Goal: Information Seeking & Learning: Learn about a topic

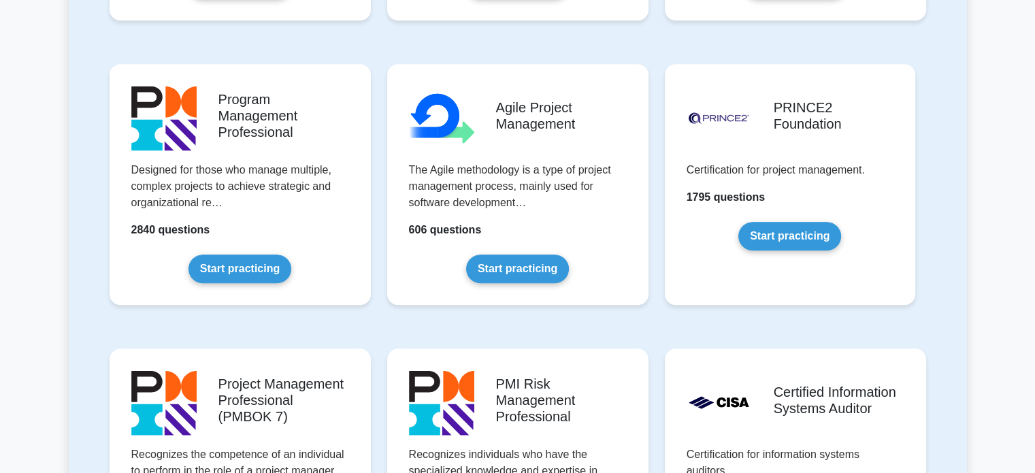
scroll to position [821, 0]
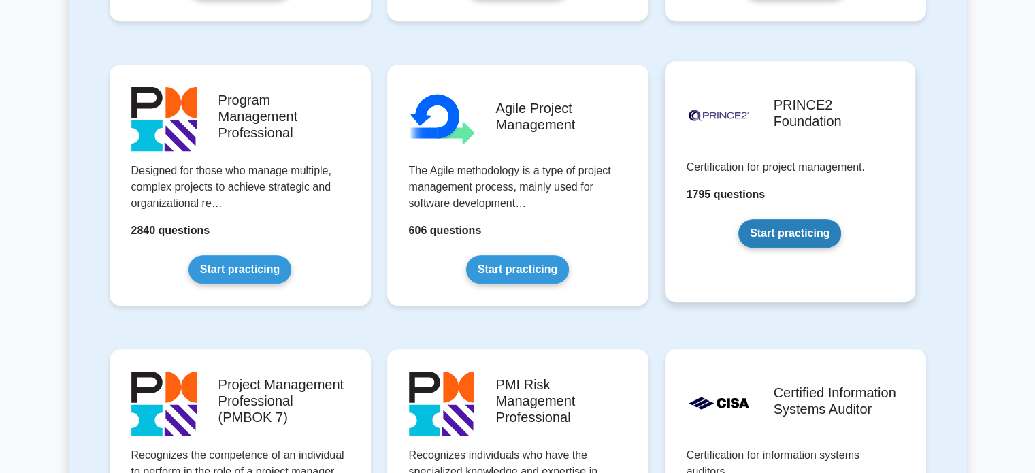
click at [835, 235] on link "Start practicing" at bounding box center [789, 233] width 103 height 29
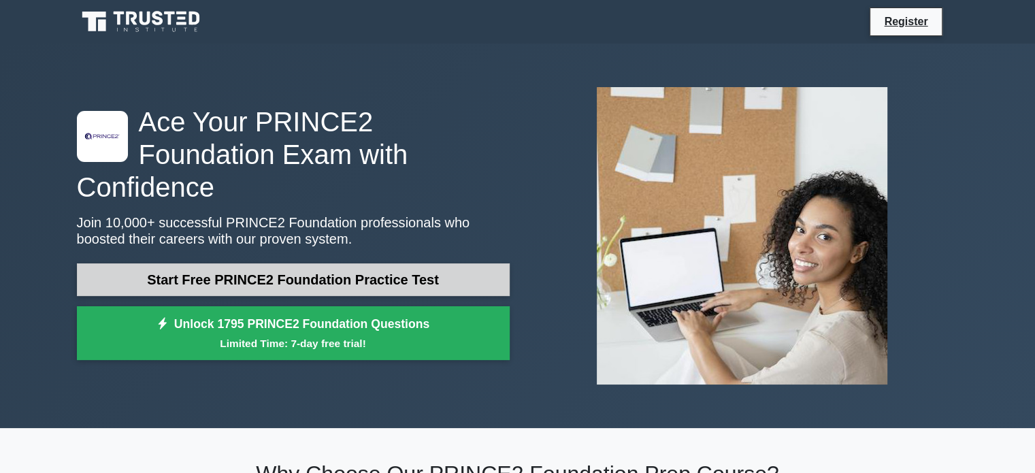
click at [367, 269] on link "Start Free PRINCE2 Foundation Practice Test" at bounding box center [293, 279] width 433 height 33
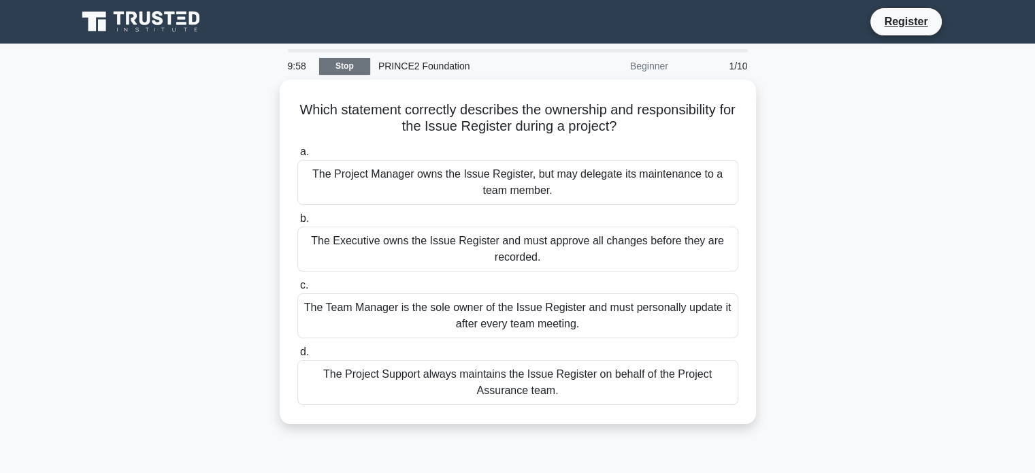
click at [357, 63] on link "Stop" at bounding box center [344, 66] width 51 height 17
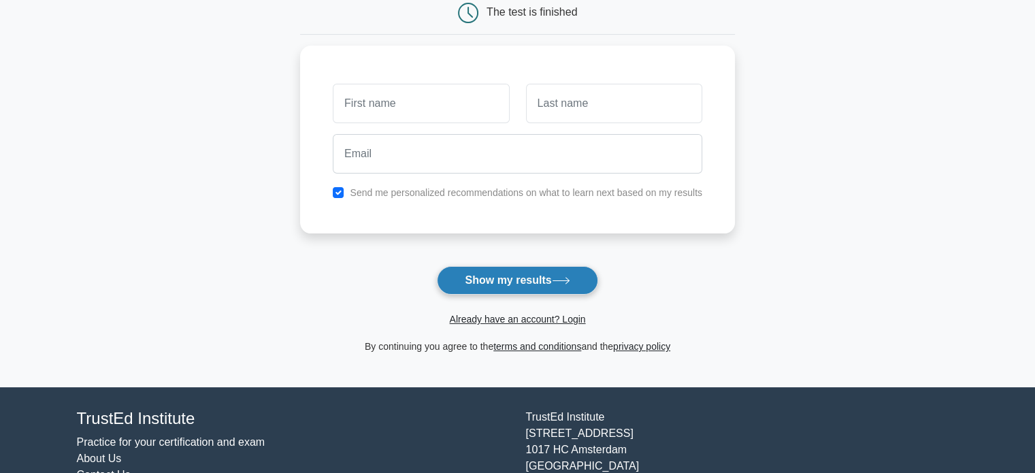
scroll to position [150, 0]
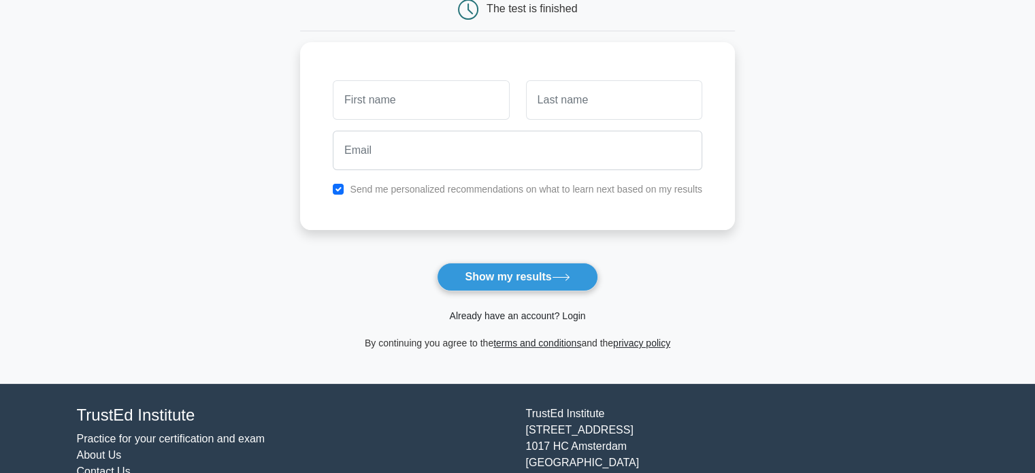
click at [529, 318] on link "Already have an account? Login" at bounding box center [517, 315] width 136 height 11
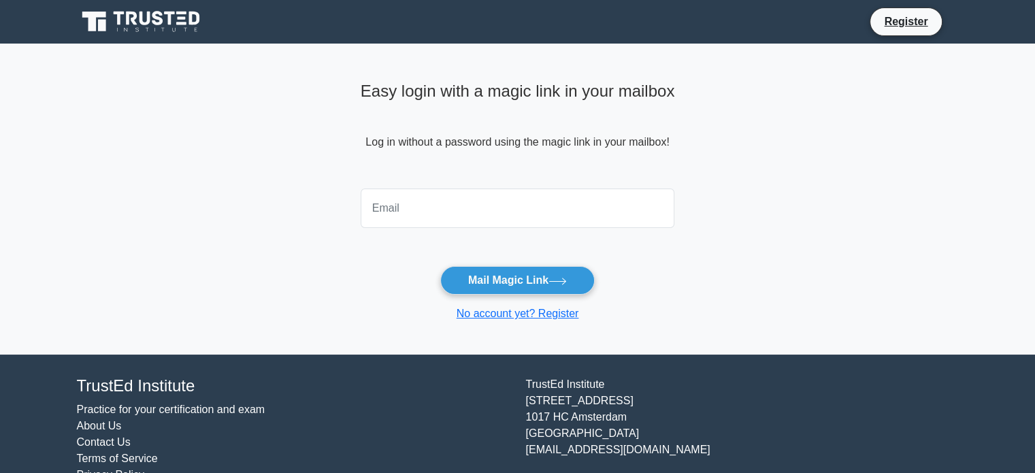
click at [497, 214] on input "email" at bounding box center [518, 207] width 314 height 39
type input "[EMAIL_ADDRESS][DOMAIN_NAME]"
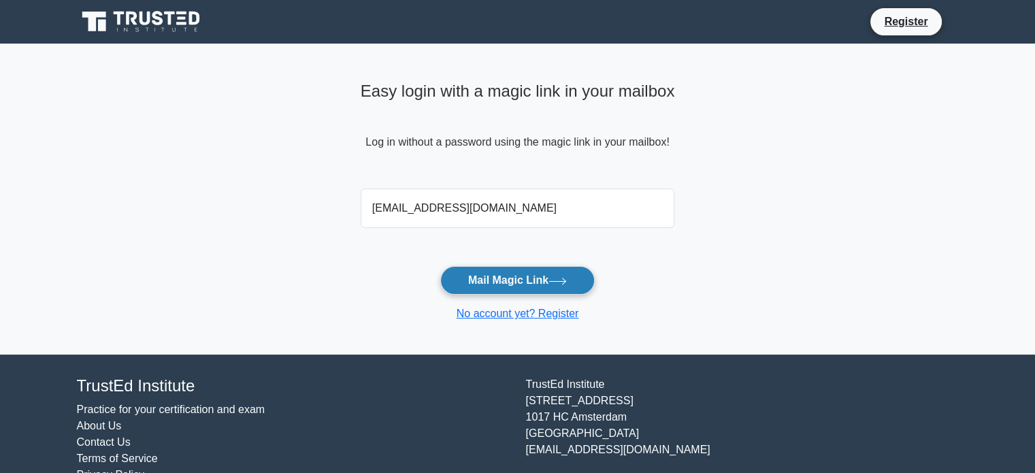
drag, startPoint x: 497, startPoint y: 227, endPoint x: 495, endPoint y: 279, distance: 51.7
click at [495, 279] on button "Mail Magic Link" at bounding box center [517, 280] width 154 height 29
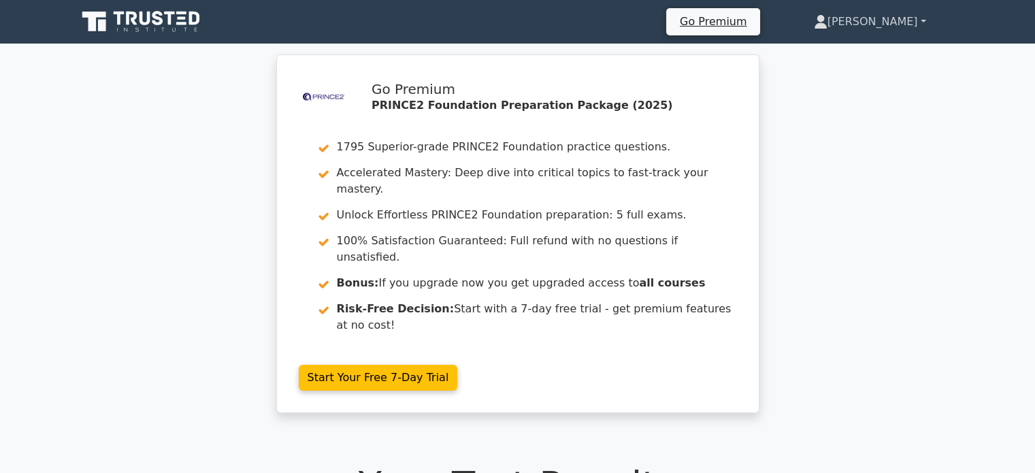
click at [890, 27] on link "[PERSON_NAME]" at bounding box center [870, 21] width 178 height 27
click at [145, 10] on icon at bounding box center [142, 22] width 131 height 26
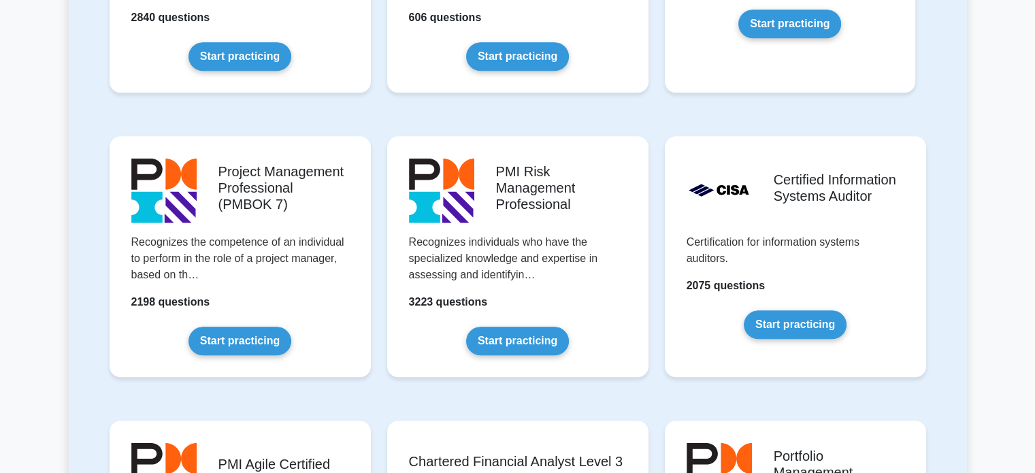
scroll to position [1034, 0]
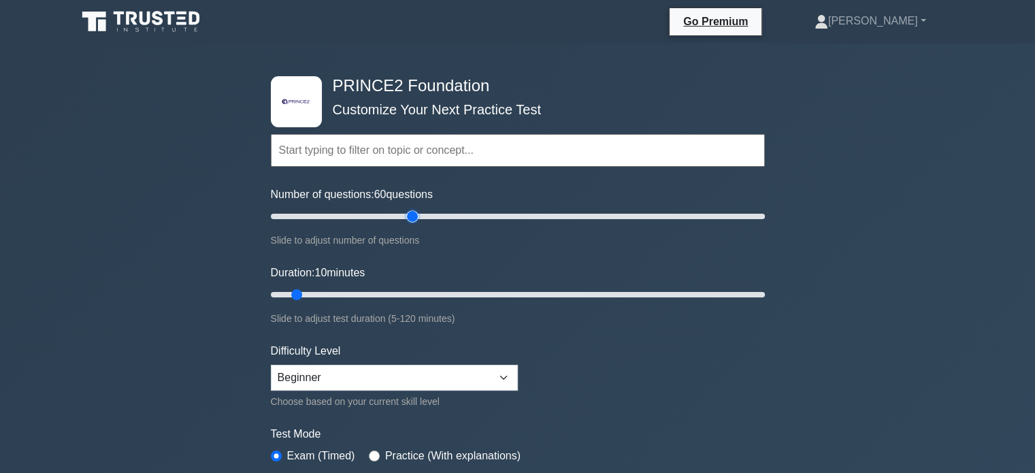
drag, startPoint x: 289, startPoint y: 214, endPoint x: 416, endPoint y: 209, distance: 127.3
type input "60"
click at [416, 209] on input "Number of questions: 60 questions" at bounding box center [518, 216] width 494 height 16
drag, startPoint x: 300, startPoint y: 289, endPoint x: 506, endPoint y: 289, distance: 205.5
type input "60"
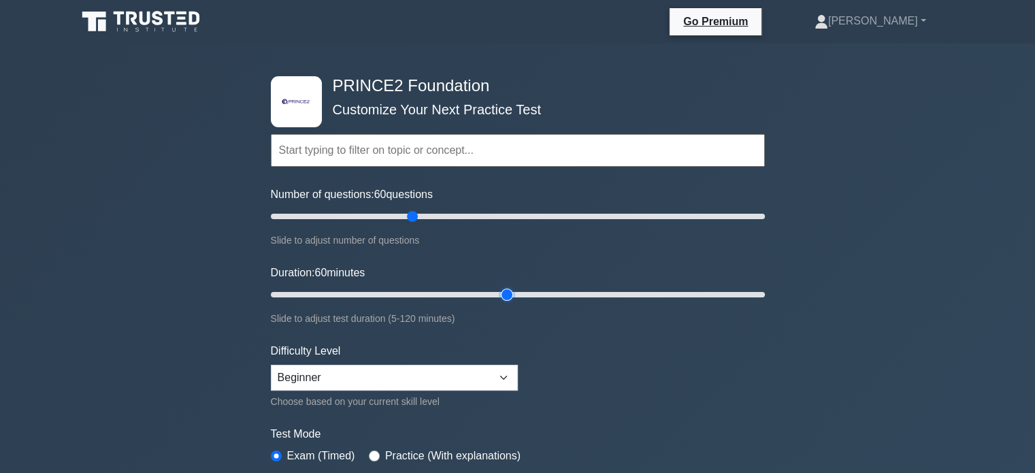
click at [506, 289] on input "Duration: 60 minutes" at bounding box center [518, 294] width 494 height 16
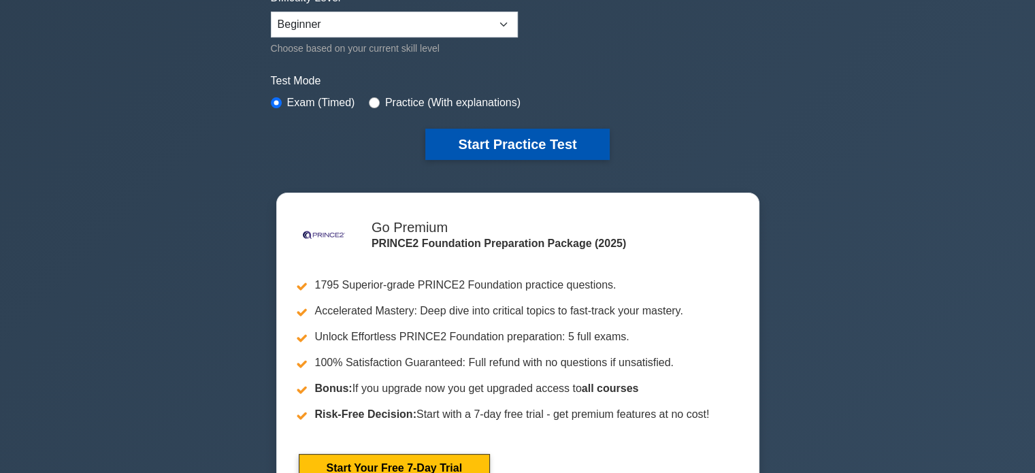
scroll to position [359, 0]
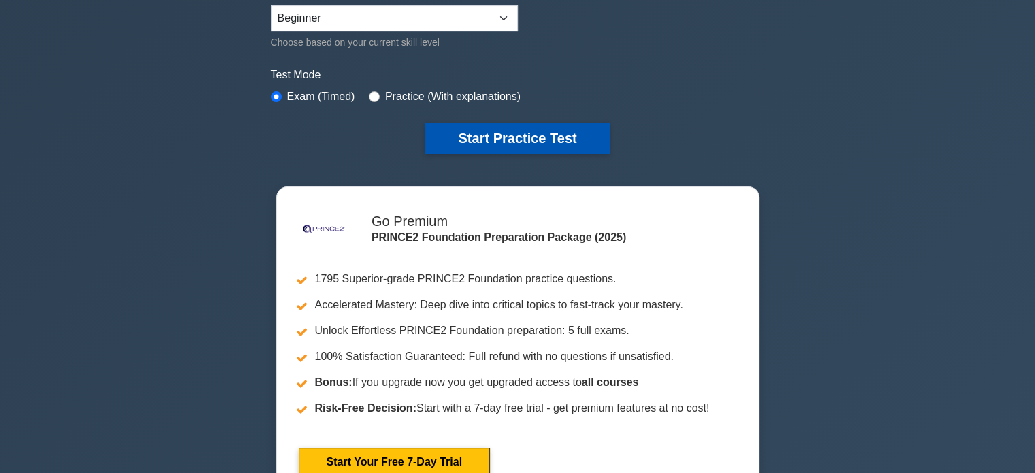
click at [523, 130] on button "Start Practice Test" at bounding box center [517, 137] width 184 height 31
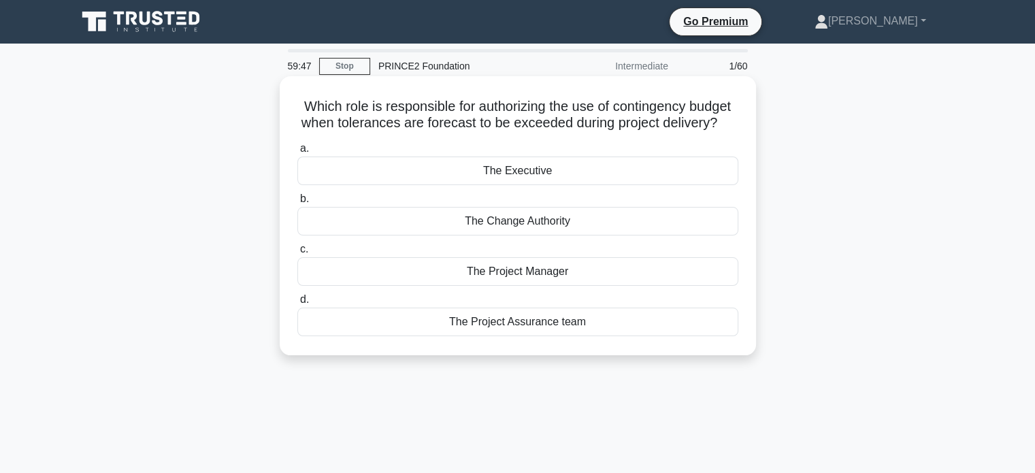
click at [529, 185] on div "The Executive" at bounding box center [517, 171] width 441 height 29
click at [297, 153] on input "a. The Executive" at bounding box center [297, 148] width 0 height 9
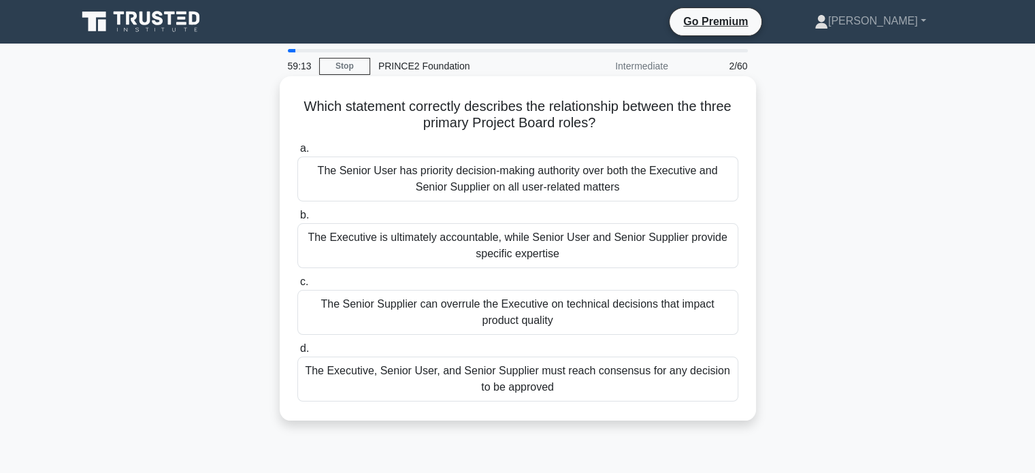
click at [535, 257] on div "The Executive is ultimately accountable, while Senior User and Senior Supplier …" at bounding box center [517, 245] width 441 height 45
click at [297, 220] on input "b. The Executive is ultimately accountable, while Senior User and Senior Suppli…" at bounding box center [297, 215] width 0 height 9
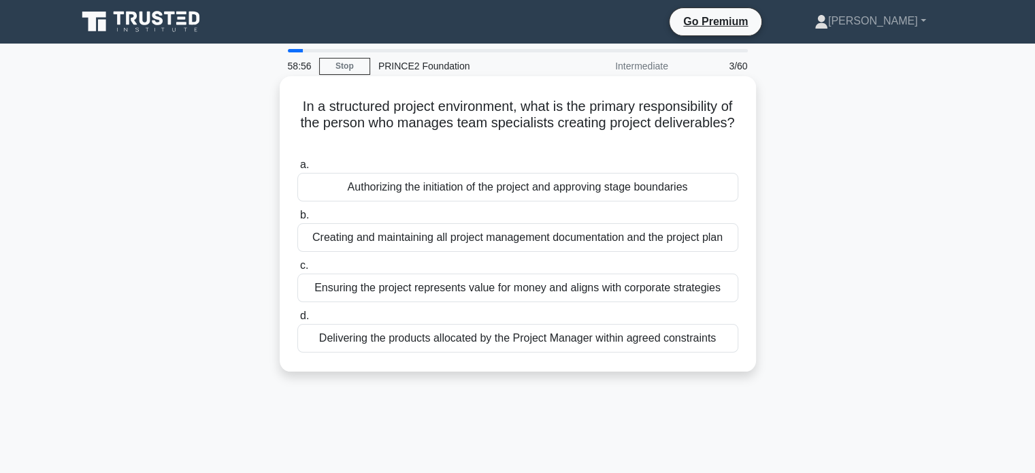
click at [471, 345] on div "Delivering the products allocated by the Project Manager within agreed constrai…" at bounding box center [517, 338] width 441 height 29
click at [297, 320] on input "d. Delivering the products allocated by the Project Manager within agreed const…" at bounding box center [297, 316] width 0 height 9
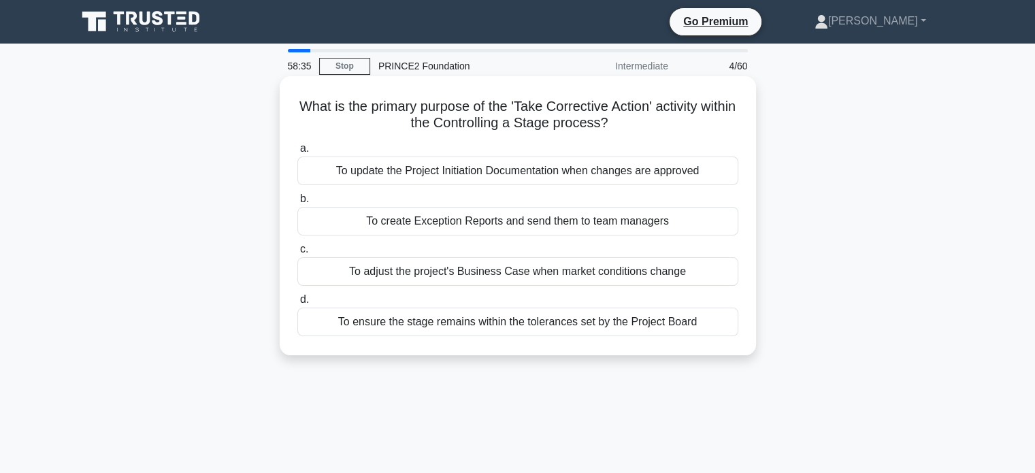
click at [414, 325] on div "To ensure the stage remains within the tolerances set by the Project Board" at bounding box center [517, 322] width 441 height 29
click at [297, 304] on input "d. To ensure the stage remains within the tolerances set by the Project Board" at bounding box center [297, 299] width 0 height 9
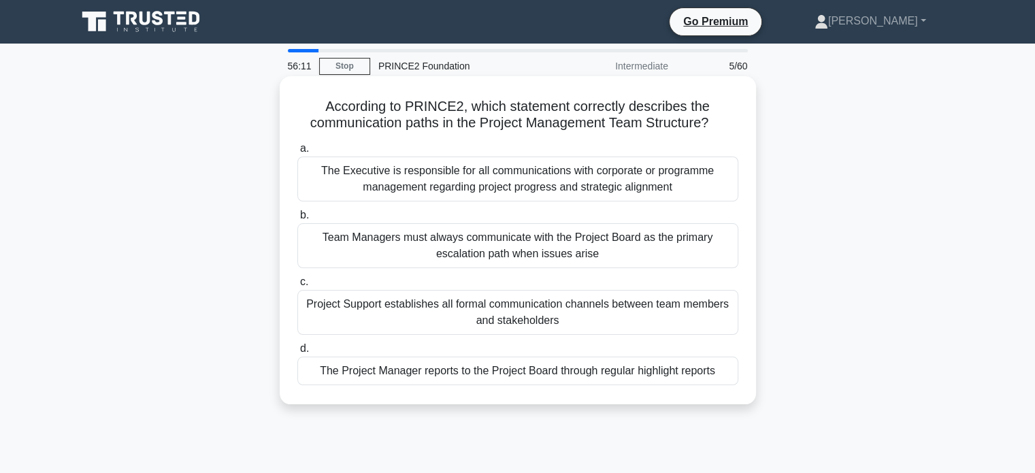
click at [455, 193] on div "The Executive is responsible for all communications with corporate or programme…" at bounding box center [517, 179] width 441 height 45
click at [297, 153] on input "a. The Executive is responsible for all communications with corporate or progra…" at bounding box center [297, 148] width 0 height 9
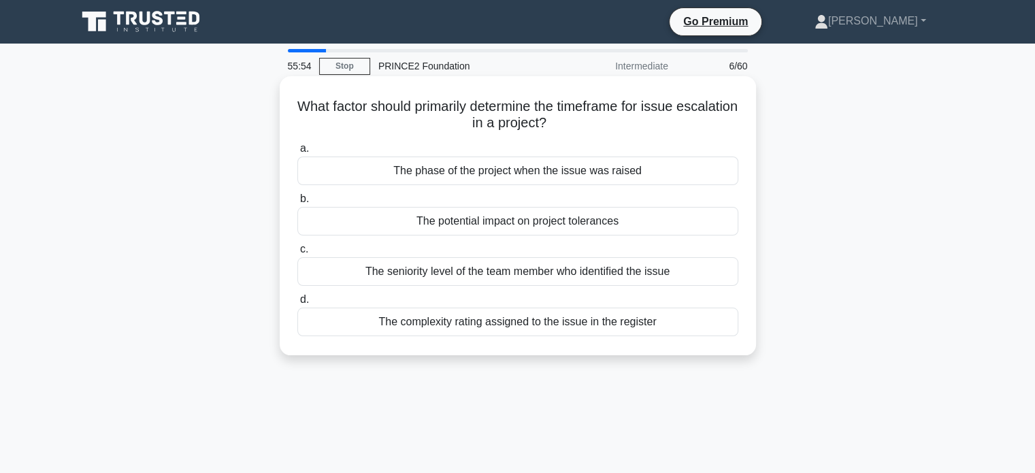
click at [509, 222] on div "The potential impact on project tolerances" at bounding box center [517, 221] width 441 height 29
click at [297, 203] on input "b. The potential impact on project tolerances" at bounding box center [297, 199] width 0 height 9
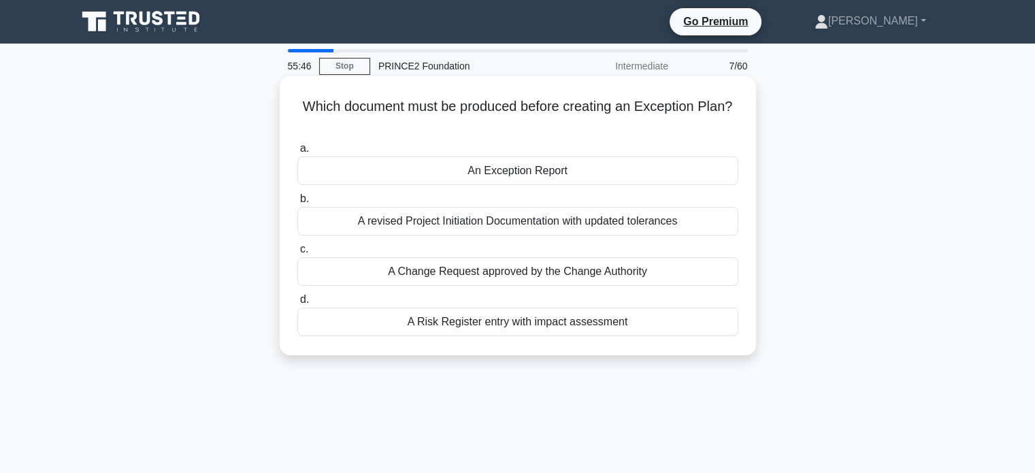
click at [525, 169] on div "An Exception Report" at bounding box center [517, 171] width 441 height 29
click at [297, 153] on input "a. An Exception Report" at bounding box center [297, 148] width 0 height 9
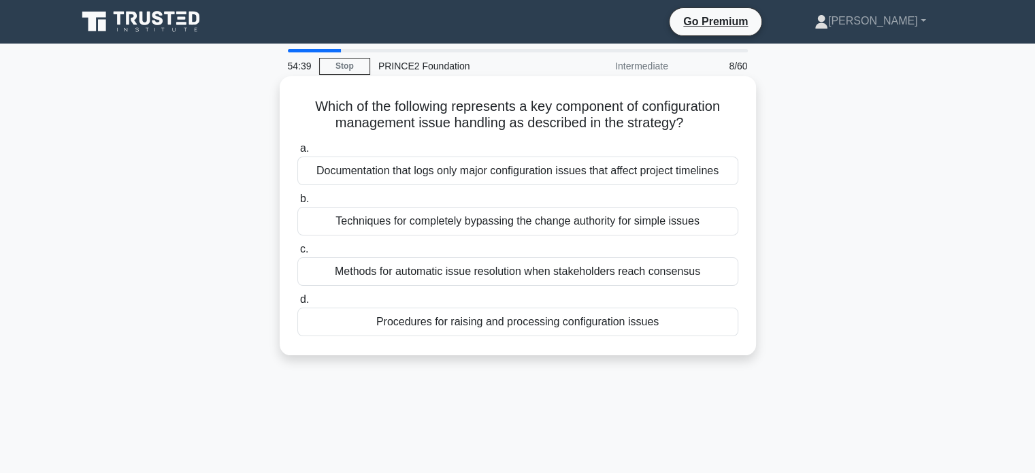
click at [491, 323] on div "Procedures for raising and processing configuration issues" at bounding box center [517, 322] width 441 height 29
click at [297, 304] on input "d. Procedures for raising and processing configuration issues" at bounding box center [297, 299] width 0 height 9
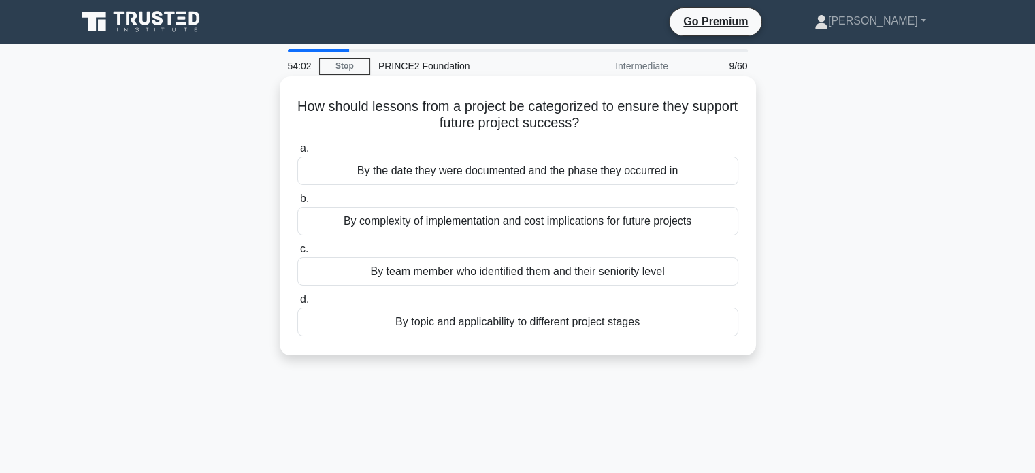
click at [445, 327] on div "By topic and applicability to different project stages" at bounding box center [517, 322] width 441 height 29
click at [297, 304] on input "d. By topic and applicability to different project stages" at bounding box center [297, 299] width 0 height 9
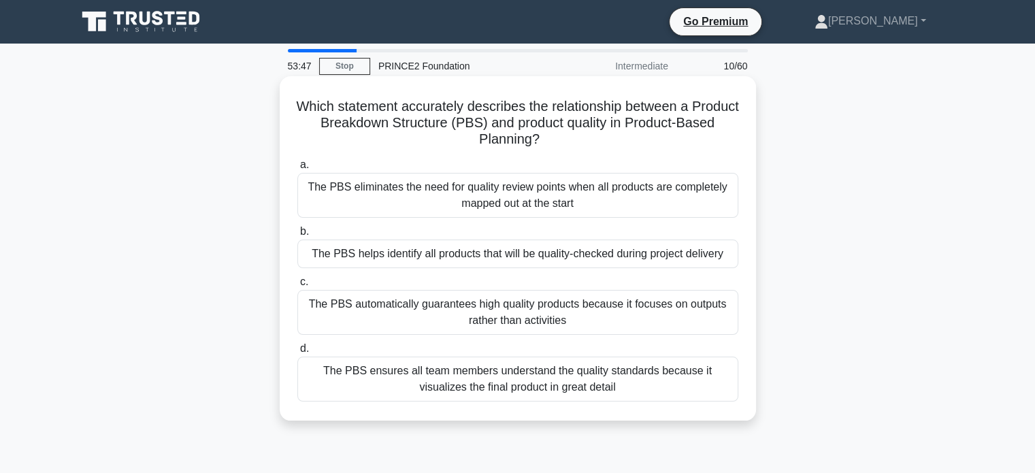
click at [472, 263] on div "The PBS helps identify all products that will be quality-checked during project…" at bounding box center [517, 254] width 441 height 29
click at [297, 236] on input "b. The PBS helps identify all products that will be quality-checked during proj…" at bounding box center [297, 231] width 0 height 9
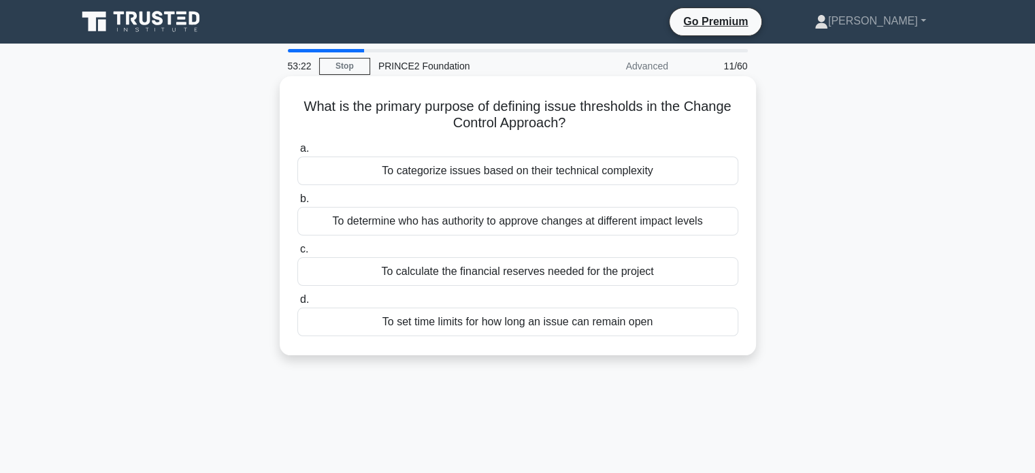
click at [460, 227] on div "To determine who has authority to approve changes at different impact levels" at bounding box center [517, 221] width 441 height 29
click at [297, 203] on input "b. To determine who has authority to approve changes at different impact levels" at bounding box center [297, 199] width 0 height 9
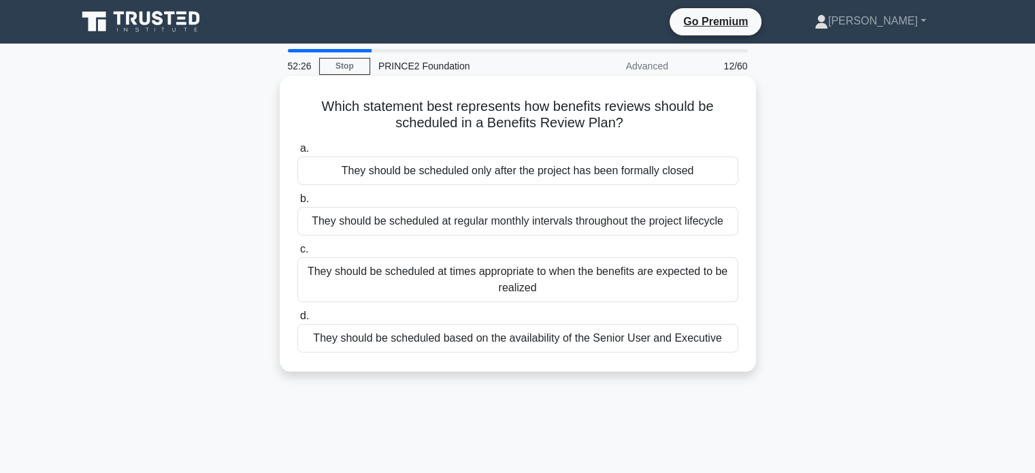
click at [483, 283] on div "They should be scheduled at times appropriate to when the benefits are expected…" at bounding box center [517, 279] width 441 height 45
click at [297, 254] on input "c. They should be scheduled at times appropriate to when the benefits are expec…" at bounding box center [297, 249] width 0 height 9
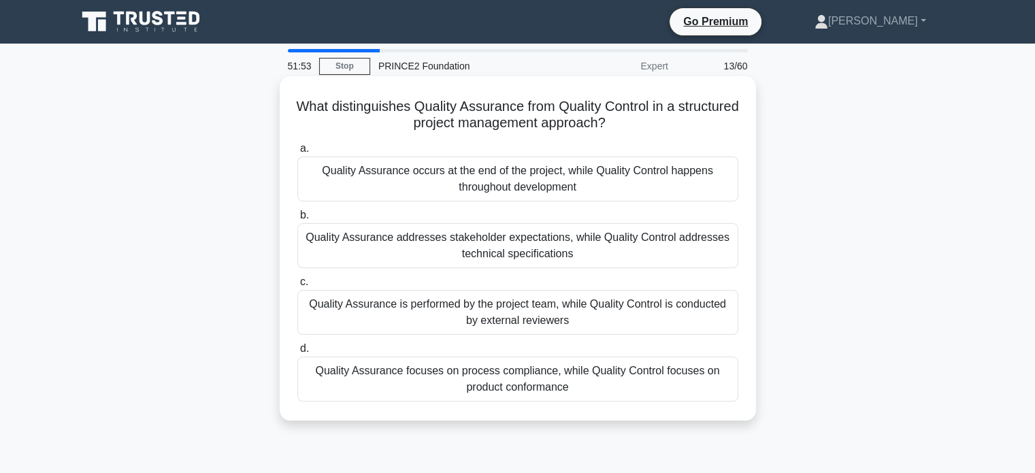
click at [475, 379] on div "Quality Assurance focuses on process compliance, while Quality Control focuses …" at bounding box center [517, 379] width 441 height 45
click at [297, 353] on input "d. Quality Assurance focuses on process compliance, while Quality Control focus…" at bounding box center [297, 348] width 0 height 9
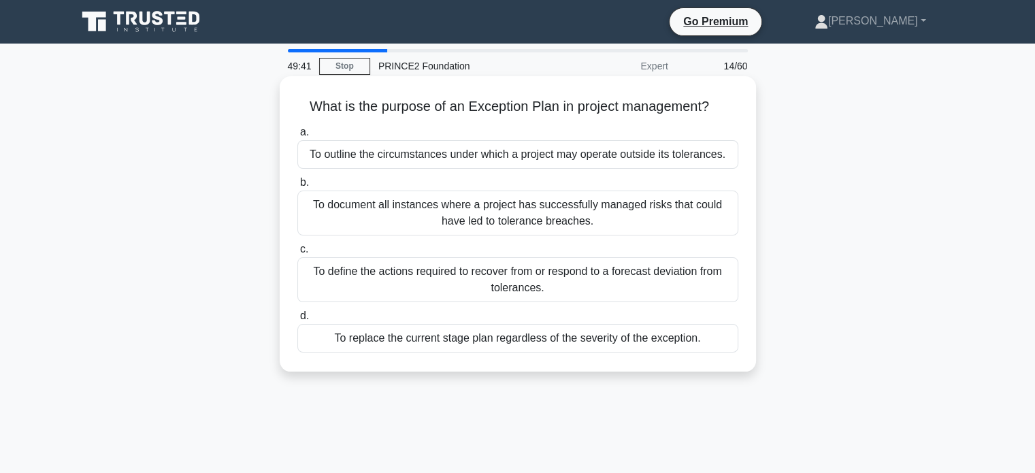
click at [478, 290] on div "To define the actions required to recover from or respond to a forecast deviati…" at bounding box center [517, 279] width 441 height 45
click at [297, 254] on input "c. To define the actions required to recover from or respond to a forecast devi…" at bounding box center [297, 249] width 0 height 9
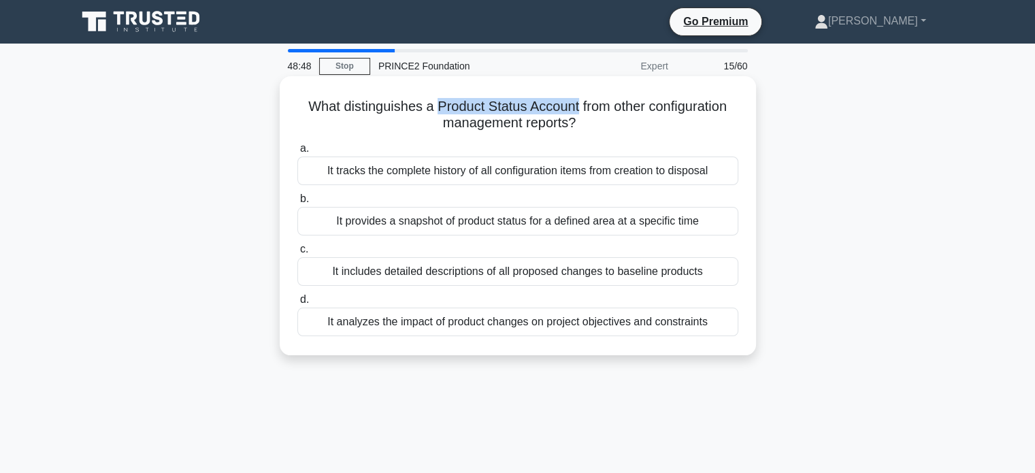
drag, startPoint x: 433, startPoint y: 104, endPoint x: 578, endPoint y: 92, distance: 145.5
click at [578, 92] on div "What distinguishes a Product Status Account from other configuration management…" at bounding box center [517, 216] width 465 height 268
copy h5 "Product Status Account"
click at [537, 129] on h5 "What distinguishes a Product Status Account from other configuration management…" at bounding box center [518, 115] width 444 height 34
click at [446, 222] on div "It provides a snapshot of product status for a defined area at a specific time" at bounding box center [517, 221] width 441 height 29
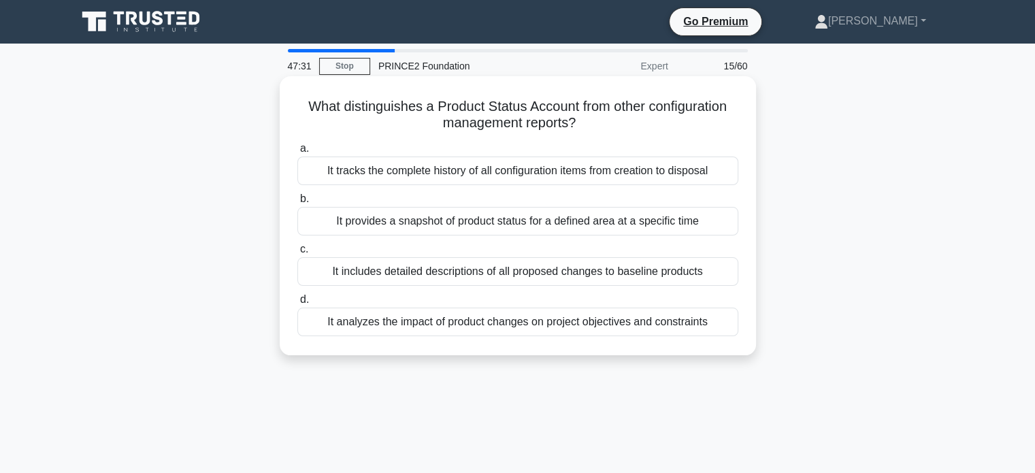
click at [297, 203] on input "b. It provides a snapshot of product status for a defined area at a specific ti…" at bounding box center [297, 199] width 0 height 9
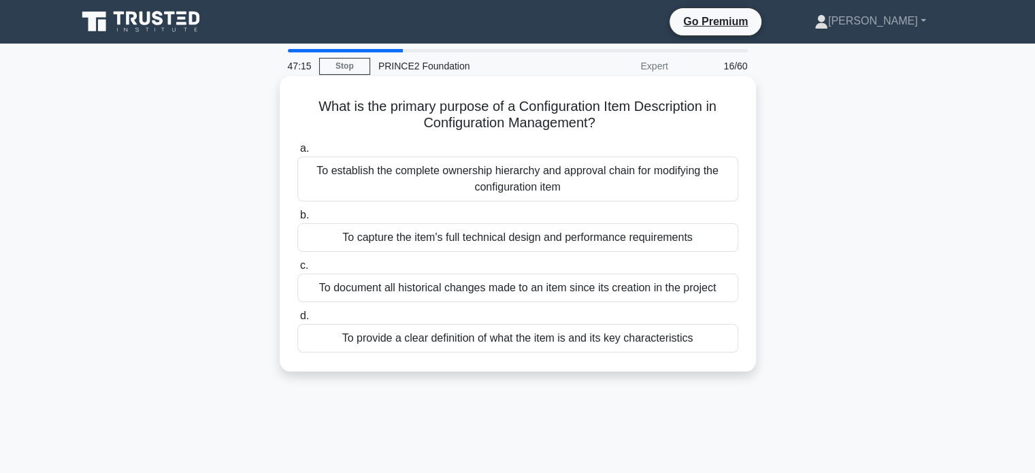
click at [461, 340] on div "To provide a clear definition of what the item is and its key characteristics" at bounding box center [517, 338] width 441 height 29
click at [297, 320] on input "d. To provide a clear definition of what the item is and its key characteristics" at bounding box center [297, 316] width 0 height 9
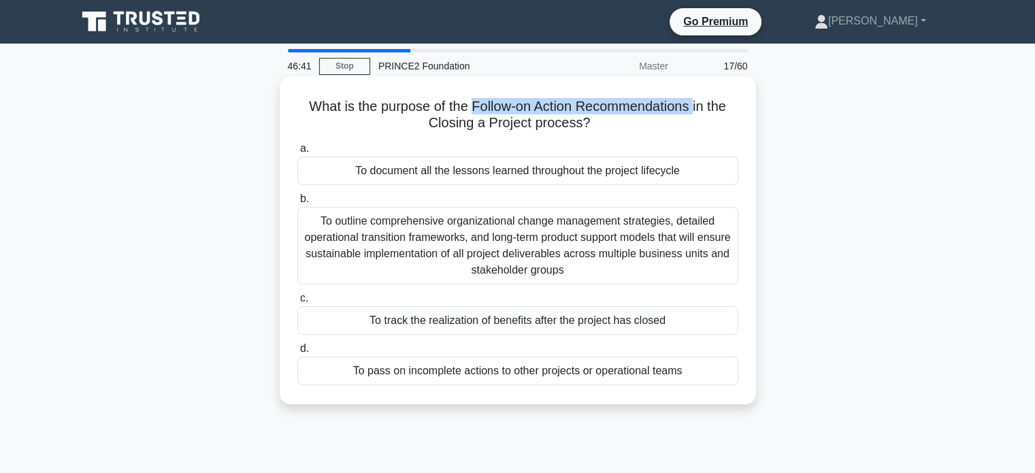
drag, startPoint x: 468, startPoint y: 105, endPoint x: 696, endPoint y: 100, distance: 228.0
click at [696, 100] on h5 "What is the purpose of the Follow-on Action Recommendations in the Closing a Pr…" at bounding box center [518, 115] width 444 height 34
copy h5 "Follow-on Action Recommendations"
click at [529, 266] on div "To outline comprehensive organizational change management strategies, detailed …" at bounding box center [517, 246] width 441 height 78
click at [297, 203] on input "b. To outline comprehensive organizational change management strategies, detail…" at bounding box center [297, 199] width 0 height 9
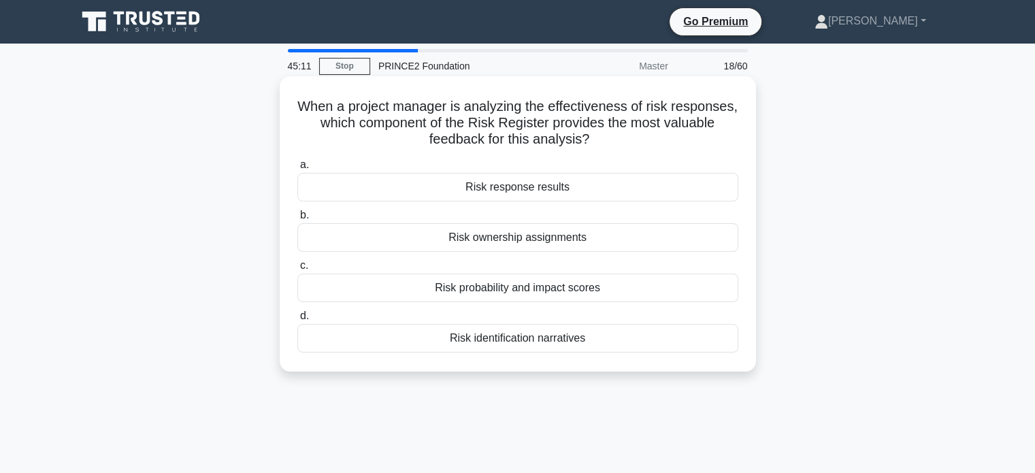
click at [539, 191] on div "Risk response results" at bounding box center [517, 187] width 441 height 29
click at [297, 169] on input "a. Risk response results" at bounding box center [297, 165] width 0 height 9
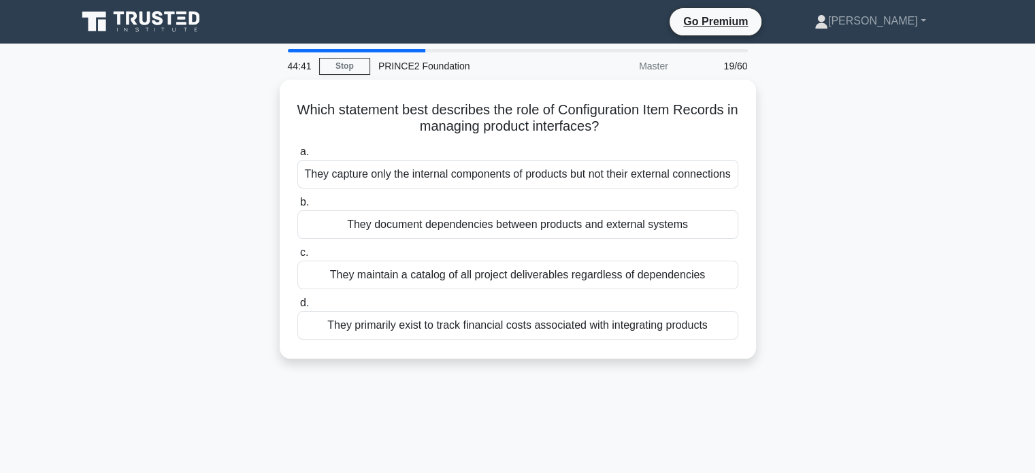
click at [729, 419] on div "44:41 Stop PRINCE2 Foundation Master 19/60 Which statement best describes the r…" at bounding box center [518, 389] width 898 height 680
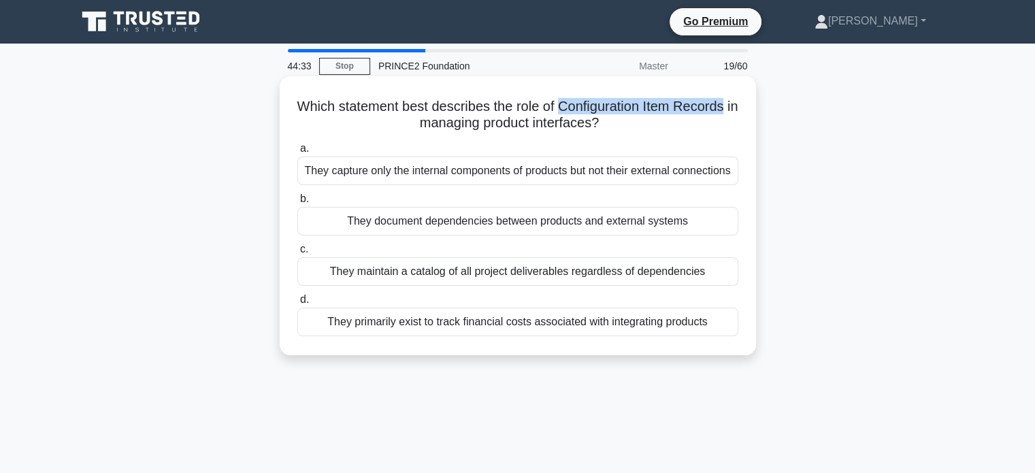
drag, startPoint x: 567, startPoint y: 106, endPoint x: 736, endPoint y: 106, distance: 168.8
click at [736, 106] on h5 "Which statement best describes the role of Configuration Item Records in managi…" at bounding box center [518, 115] width 444 height 34
copy h5 "Configuration Item Records"
click at [526, 235] on div "They document dependencies between products and external systems" at bounding box center [517, 221] width 441 height 29
click at [297, 203] on input "b. They document dependencies between products and external systems" at bounding box center [297, 199] width 0 height 9
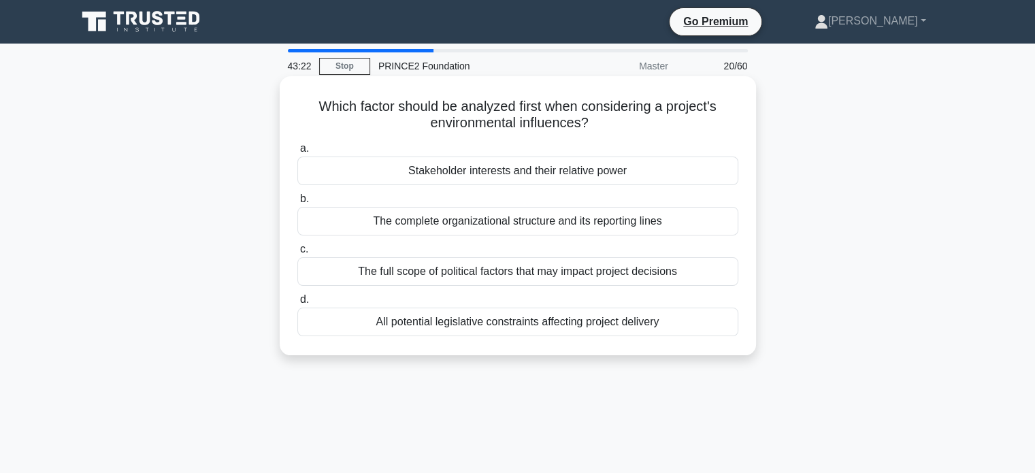
click at [470, 276] on div "The full scope of political factors that may impact project decisions" at bounding box center [517, 271] width 441 height 29
click at [297, 254] on input "c. The full scope of political factors that may impact project decisions" at bounding box center [297, 249] width 0 height 9
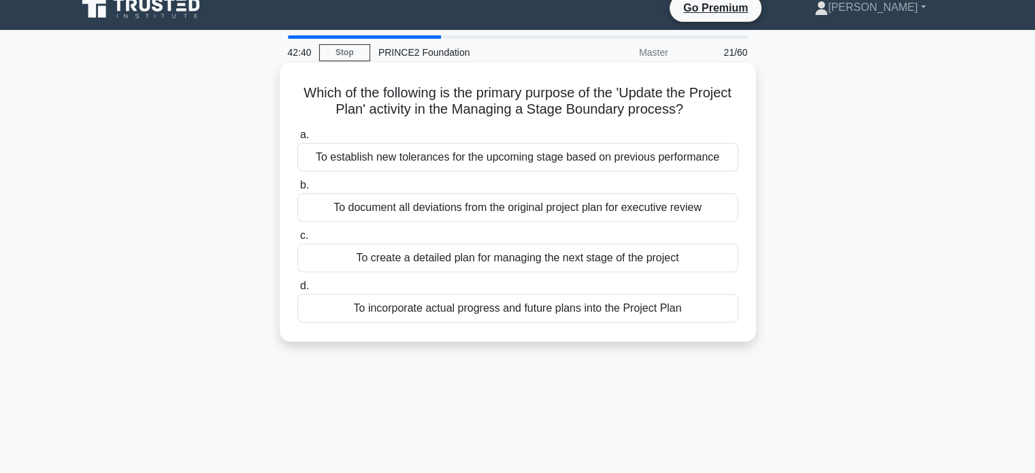
scroll to position [15, 0]
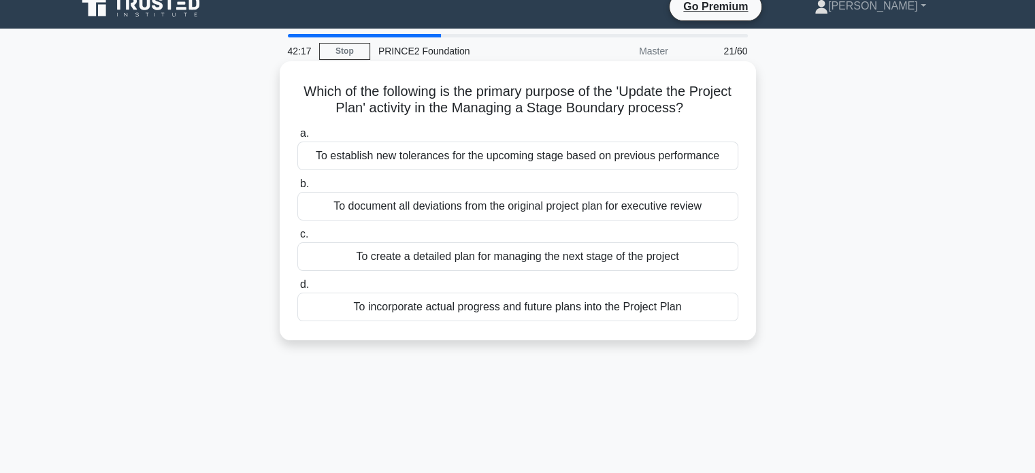
click at [474, 310] on div "To incorporate actual progress and future plans into the Project Plan" at bounding box center [517, 307] width 441 height 29
click at [297, 289] on input "d. To incorporate actual progress and future plans into the Project Plan" at bounding box center [297, 284] width 0 height 9
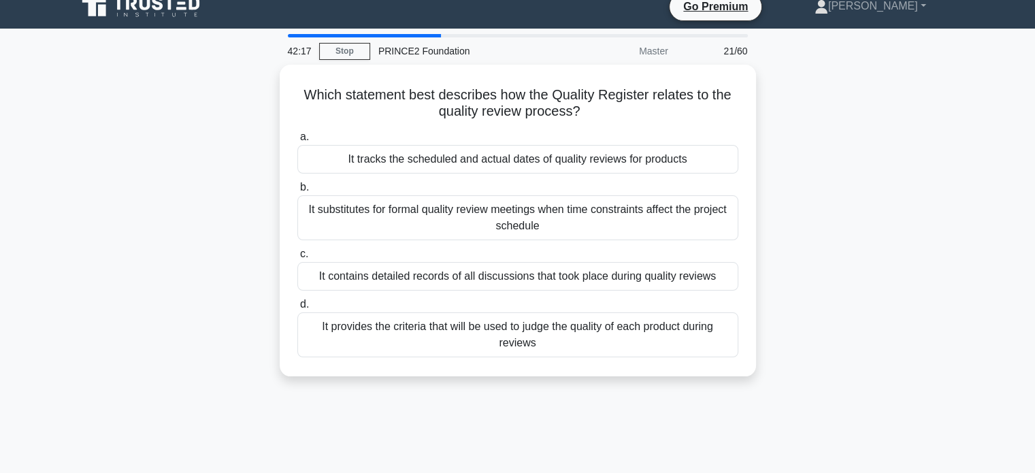
scroll to position [0, 0]
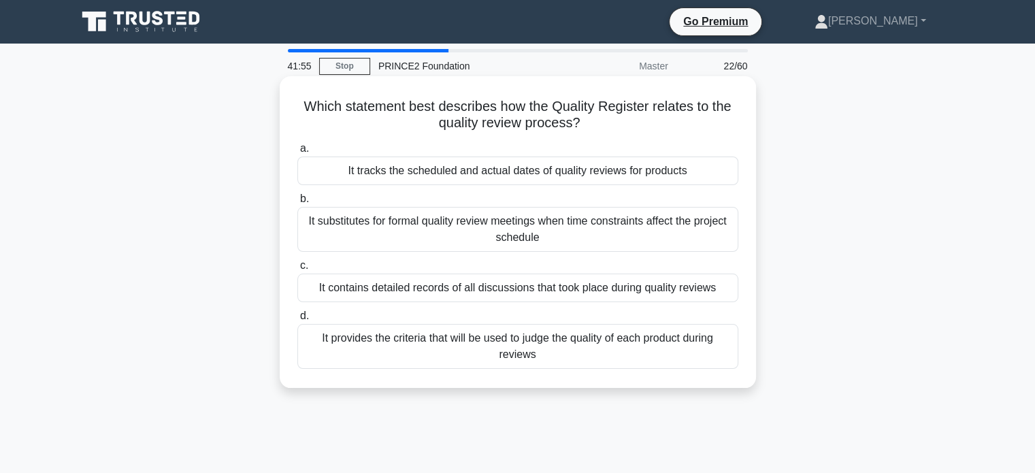
click at [411, 293] on div "It contains detailed records of all discussions that took place during quality …" at bounding box center [517, 288] width 441 height 29
click at [297, 270] on input "c. It contains detailed records of all discussions that took place during quali…" at bounding box center [297, 265] width 0 height 9
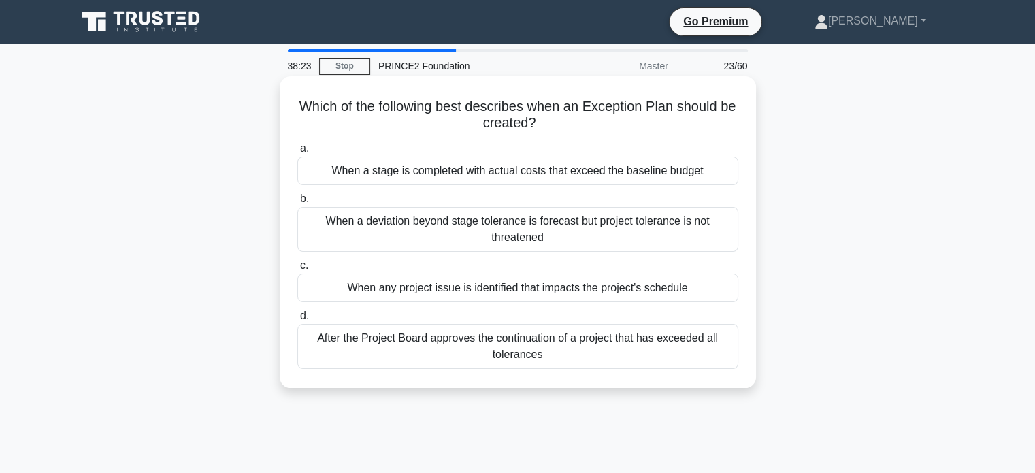
click at [547, 228] on div "When a deviation beyond stage tolerance is forecast but project tolerance is no…" at bounding box center [517, 229] width 441 height 45
click at [297, 203] on input "b. When a deviation beyond stage tolerance is forecast but project tolerance is…" at bounding box center [297, 199] width 0 height 9
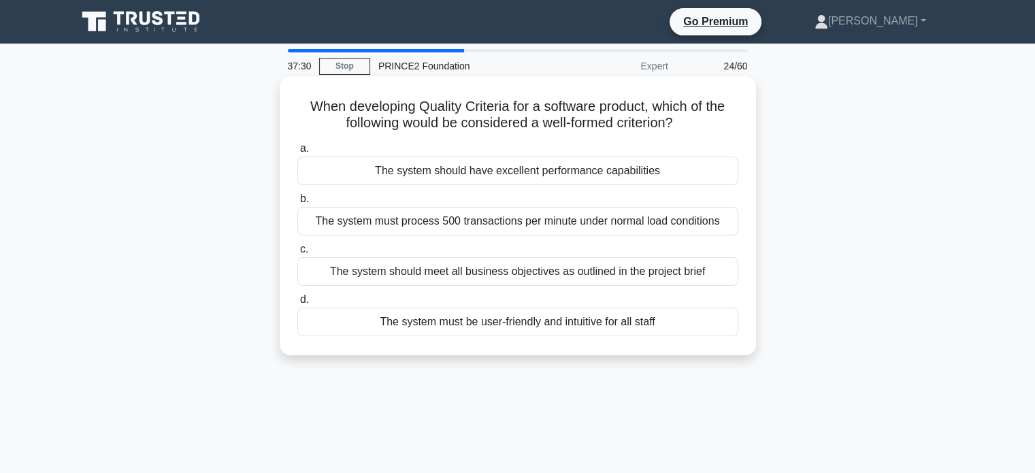
click at [561, 229] on div "The system must process 500 transactions per minute under normal load conditions" at bounding box center [517, 221] width 441 height 29
click at [297, 203] on input "b. The system must process 500 transactions per minute under normal load condit…" at bounding box center [297, 199] width 0 height 9
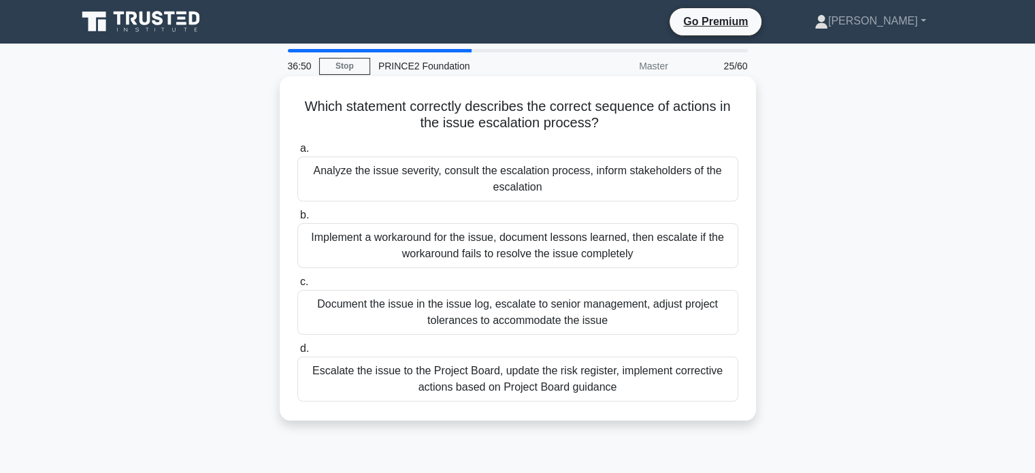
click at [441, 178] on div "Analyze the issue severity, consult the escalation process, inform stakeholders…" at bounding box center [517, 179] width 441 height 45
click at [297, 153] on input "a. Analyze the issue severity, consult the escalation process, inform stakehold…" at bounding box center [297, 148] width 0 height 9
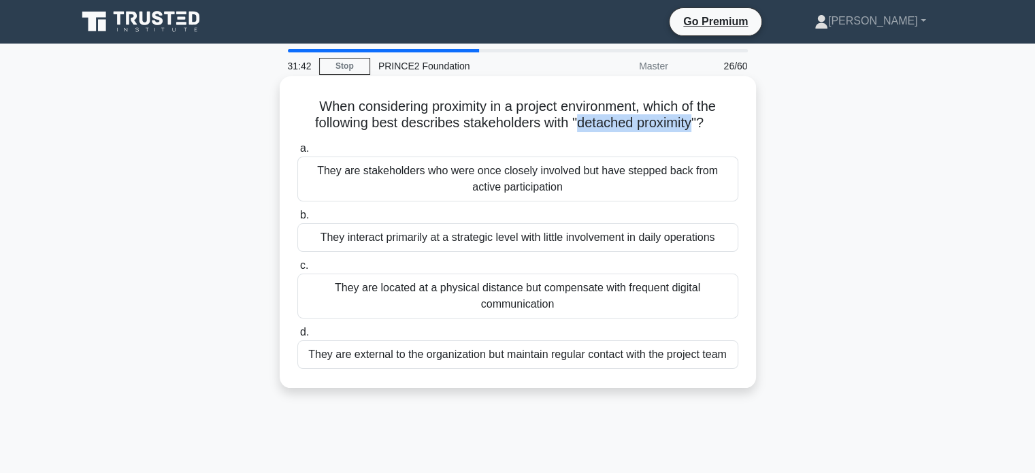
drag, startPoint x: 578, startPoint y: 125, endPoint x: 699, endPoint y: 122, distance: 120.5
click at [699, 122] on h5 "When considering proximity in a project environment, which of the following bes…" at bounding box center [518, 115] width 444 height 34
copy h5 "detached proximity"
click at [454, 181] on div "They are stakeholders who were once closely involved but have stepped back from…" at bounding box center [517, 179] width 441 height 45
click at [297, 153] on input "a. They are stakeholders who were once closely involved but have stepped back f…" at bounding box center [297, 148] width 0 height 9
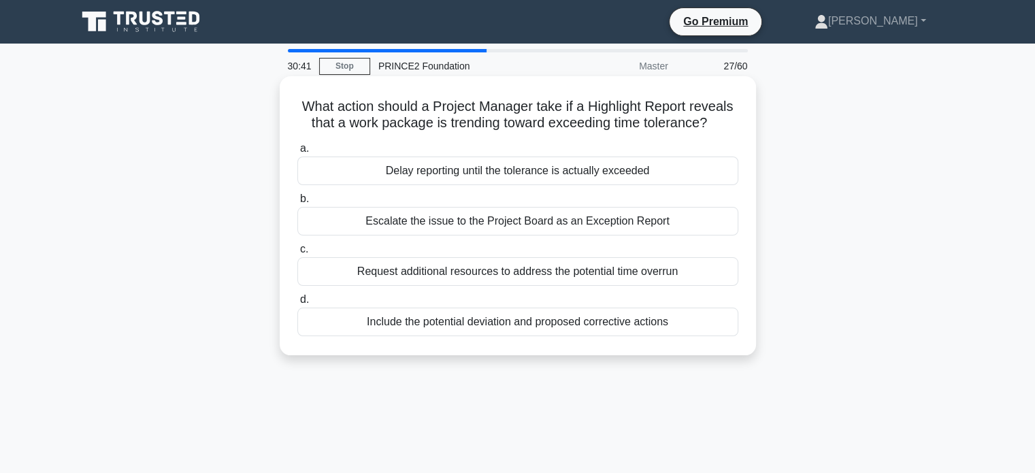
click at [467, 224] on div "Escalate the issue to the Project Board as an Exception Report" at bounding box center [517, 221] width 441 height 29
click at [297, 203] on input "b. Escalate the issue to the Project Board as an Exception Report" at bounding box center [297, 199] width 0 height 9
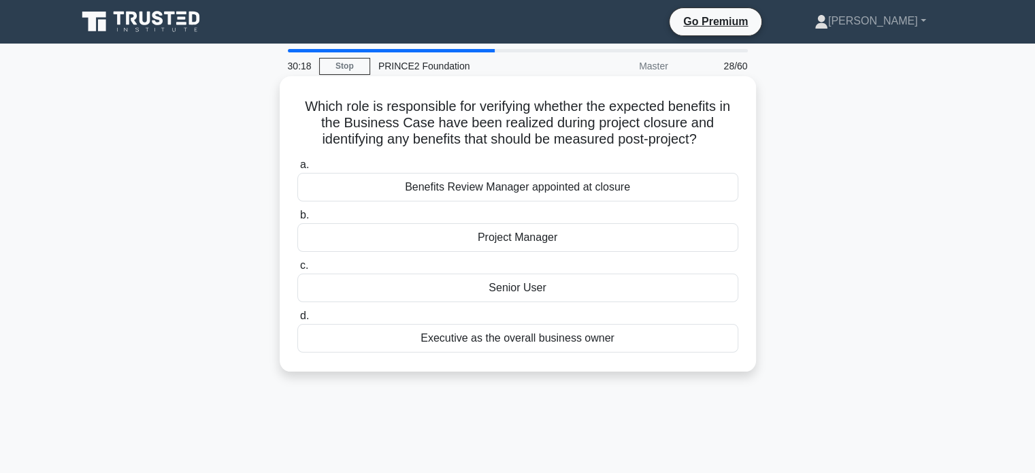
click at [484, 287] on div "Senior User" at bounding box center [517, 288] width 441 height 29
click at [297, 270] on input "c. Senior User" at bounding box center [297, 265] width 0 height 9
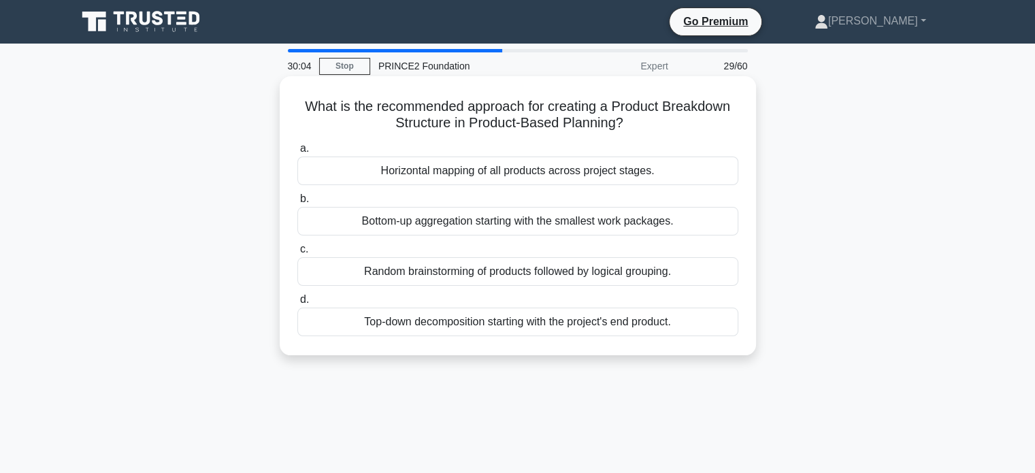
click at [487, 330] on div "Top-down decomposition starting with the project's end product." at bounding box center [517, 322] width 441 height 29
click at [297, 304] on input "d. Top-down decomposition starting with the project's end product." at bounding box center [297, 299] width 0 height 9
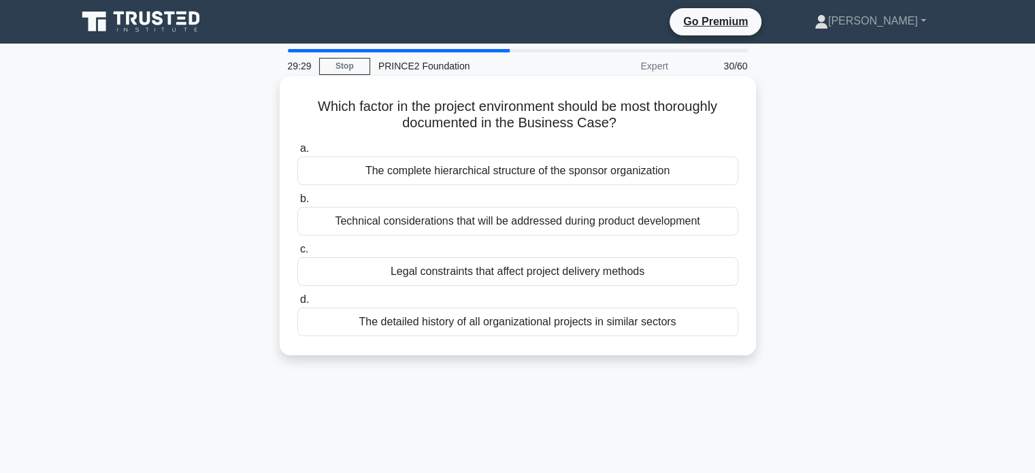
click at [476, 225] on div "Technical considerations that will be addressed during product development" at bounding box center [517, 221] width 441 height 29
click at [297, 203] on input "b. Technical considerations that will be addressed during product development" at bounding box center [297, 199] width 0 height 9
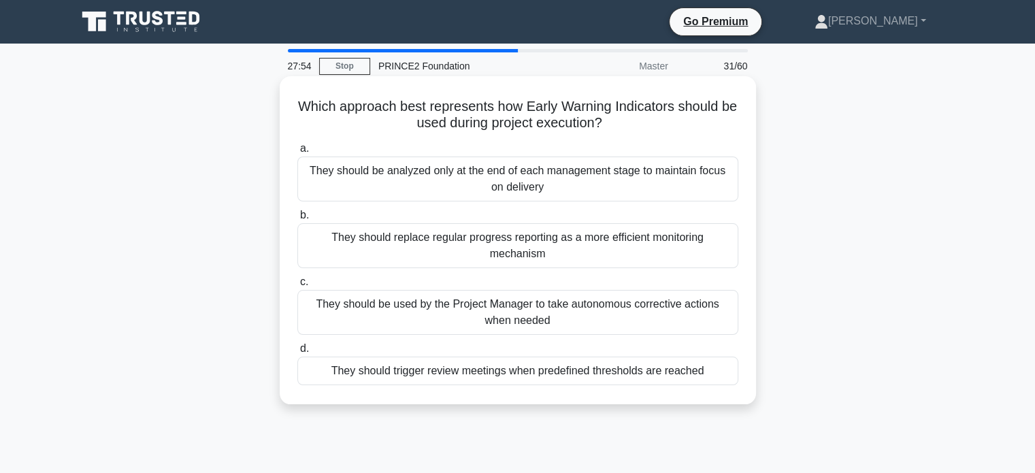
click at [456, 328] on div "They should be used by the Project Manager to take autonomous corrective action…" at bounding box center [517, 312] width 441 height 45
click at [297, 286] on input "c. They should be used by the Project Manager to take autonomous corrective act…" at bounding box center [297, 282] width 0 height 9
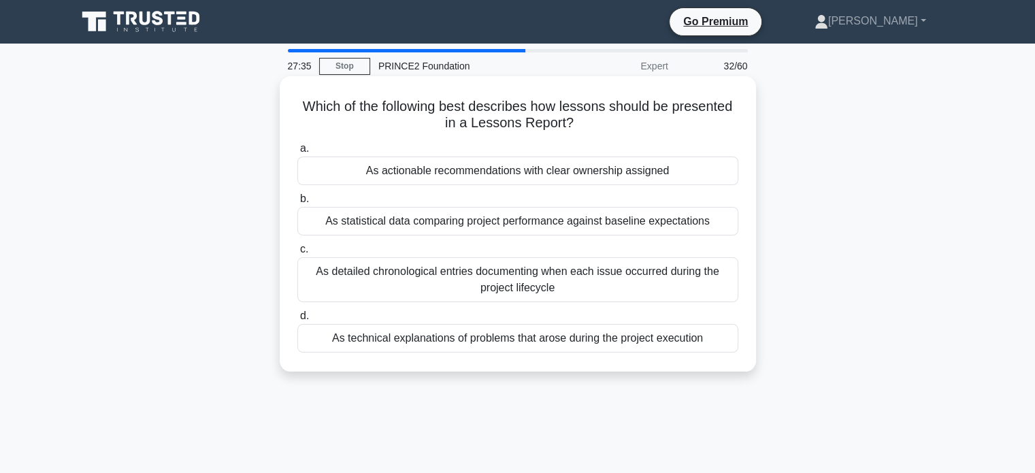
click at [460, 171] on div "As actionable recommendations with clear ownership assigned" at bounding box center [517, 171] width 441 height 29
click at [297, 153] on input "a. As actionable recommendations with clear ownership assigned" at bounding box center [297, 148] width 0 height 9
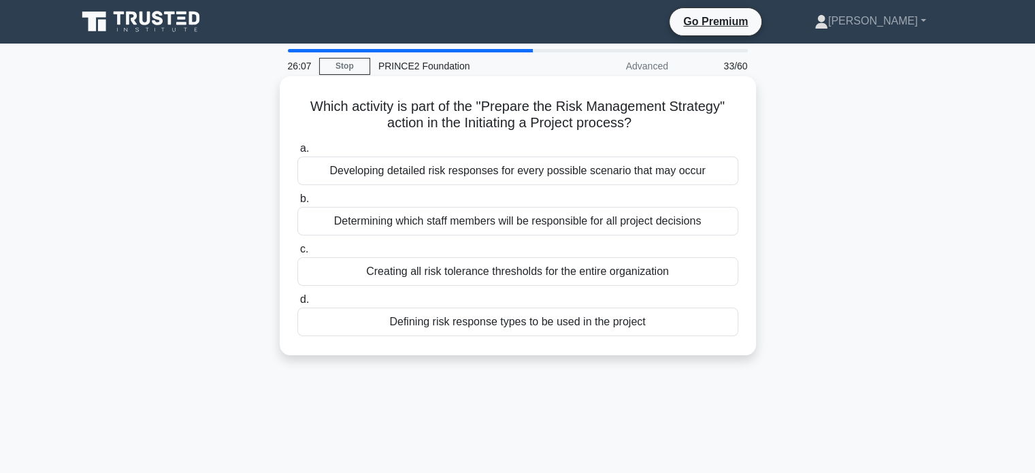
click at [508, 320] on div "Defining risk response types to be used in the project" at bounding box center [517, 322] width 441 height 29
click at [297, 304] on input "d. Defining risk response types to be used in the project" at bounding box center [297, 299] width 0 height 9
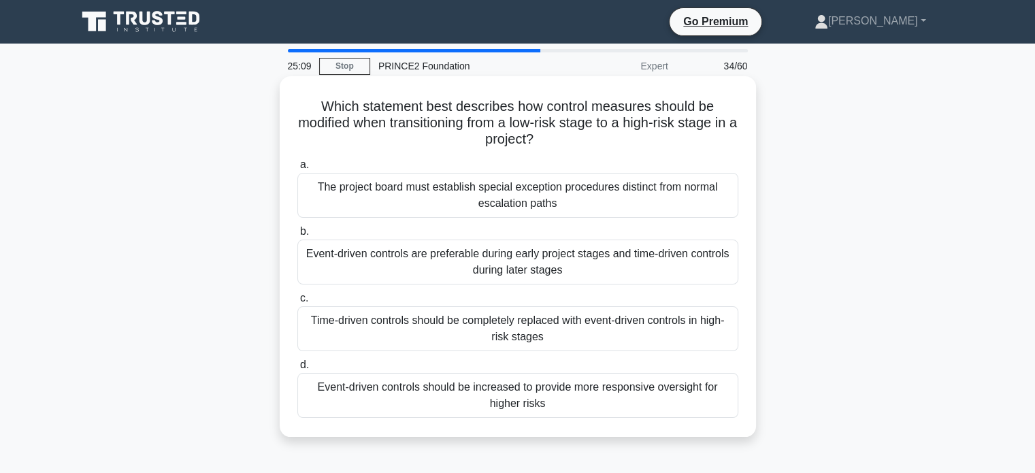
click at [523, 265] on div "Event-driven controls are preferable during early project stages and time-drive…" at bounding box center [517, 262] width 441 height 45
click at [297, 236] on input "b. Event-driven controls are preferable during early project stages and time-dr…" at bounding box center [297, 231] width 0 height 9
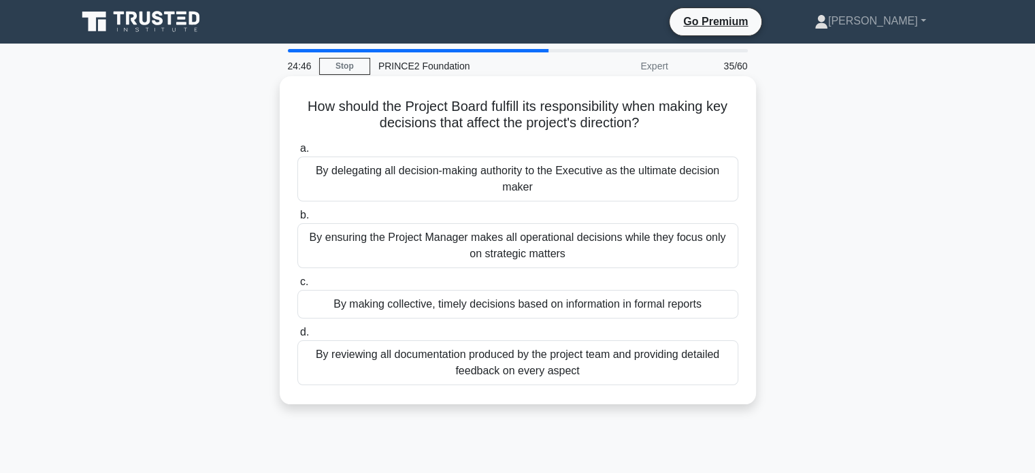
click at [544, 251] on div "By ensuring the Project Manager makes all operational decisions while they focu…" at bounding box center [517, 245] width 441 height 45
click at [297, 220] on input "b. By ensuring the Project Manager makes all operational decisions while they f…" at bounding box center [297, 215] width 0 height 9
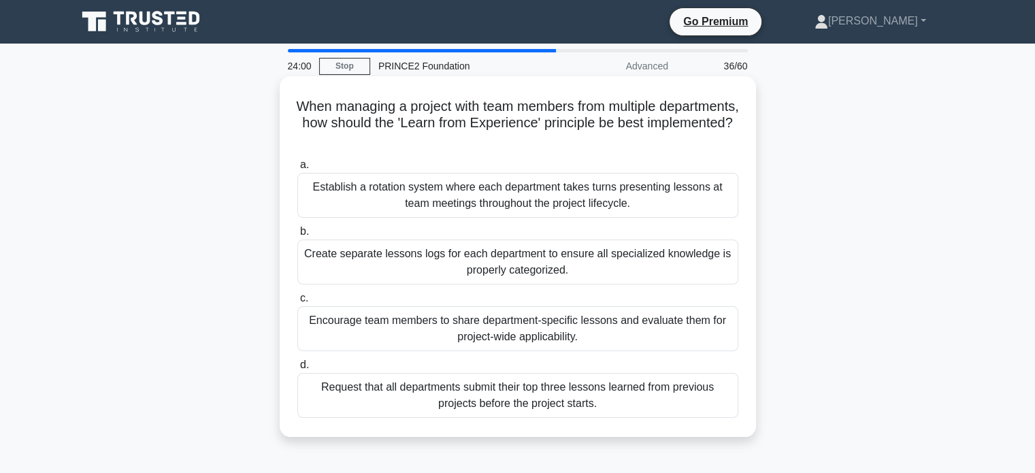
click at [527, 264] on div "Create separate lessons logs for each department to ensure all specialized know…" at bounding box center [517, 262] width 441 height 45
click at [297, 236] on input "b. Create separate lessons logs for each department to ensure all specialized k…" at bounding box center [297, 231] width 0 height 9
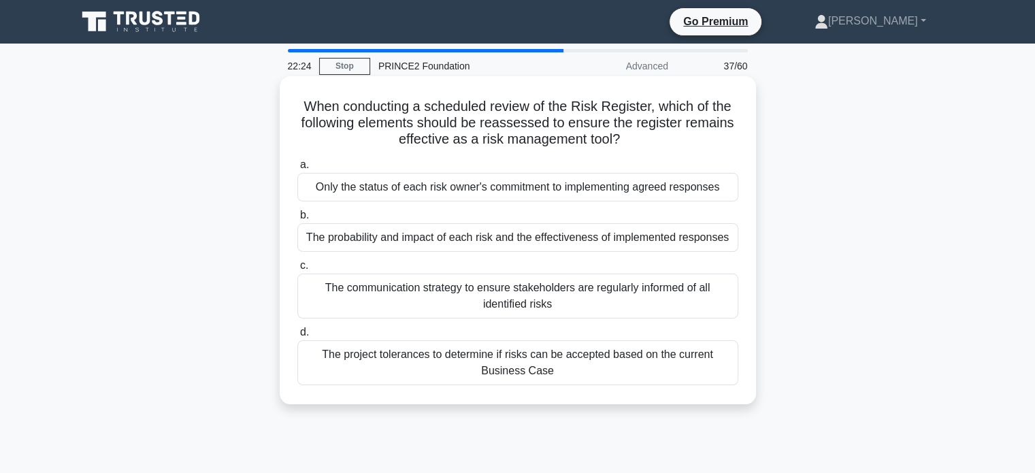
click at [400, 235] on div "The probability and impact of each risk and the effectiveness of implemented re…" at bounding box center [517, 237] width 441 height 29
click at [297, 220] on input "b. The probability and impact of each risk and the effectiveness of implemented…" at bounding box center [297, 215] width 0 height 9
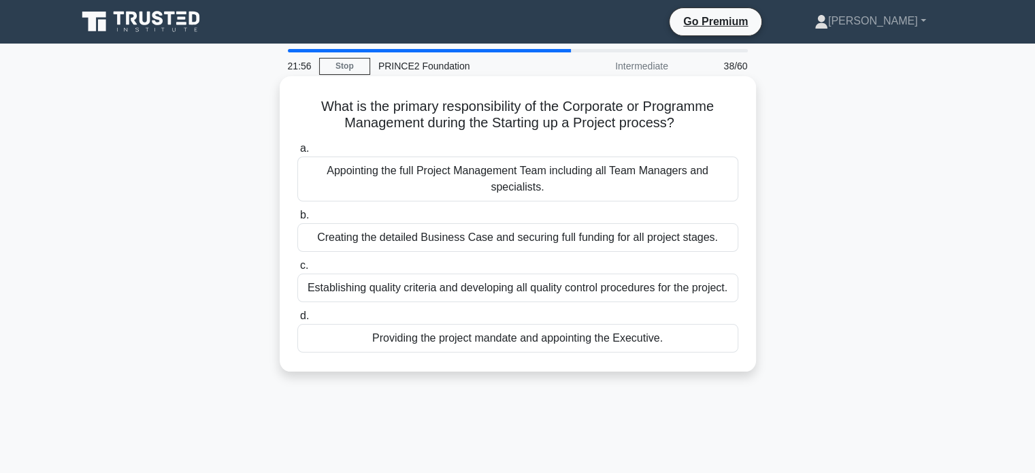
click at [435, 348] on div "Providing the project mandate and appointing the Executive." at bounding box center [517, 338] width 441 height 29
click at [297, 320] on input "d. Providing the project mandate and appointing the Executive." at bounding box center [297, 316] width 0 height 9
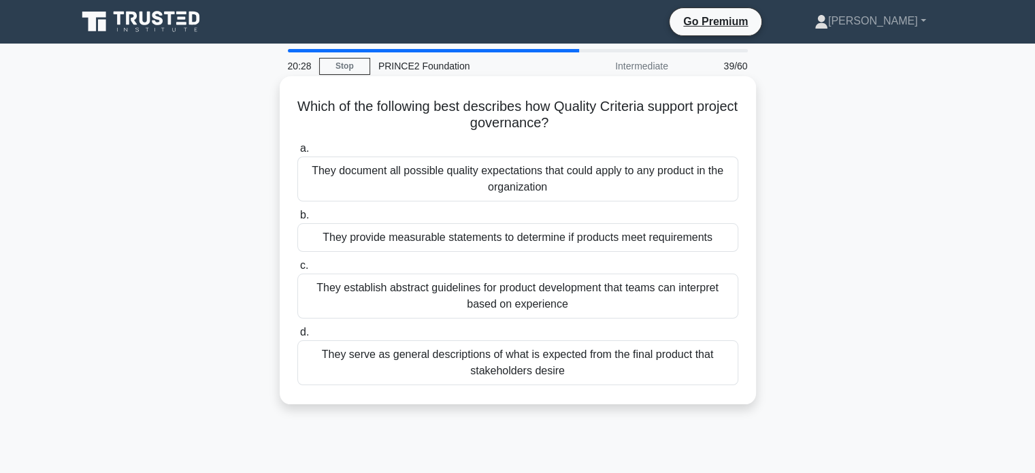
click at [455, 242] on div "They provide measurable statements to determine if products meet requirements" at bounding box center [517, 237] width 441 height 29
click at [297, 220] on input "b. They provide measurable statements to determine if products meet requirements" at bounding box center [297, 215] width 0 height 9
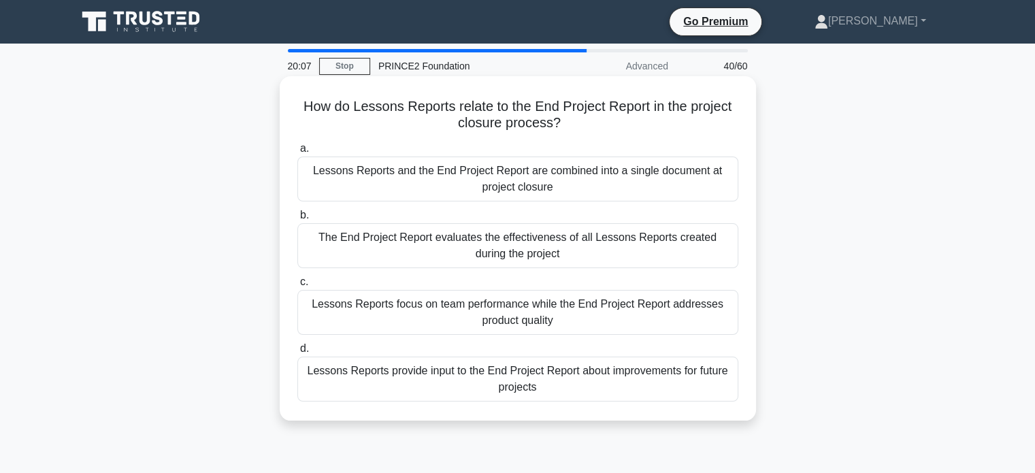
click at [437, 382] on div "Lessons Reports provide input to the End Project Report about improvements for …" at bounding box center [517, 379] width 441 height 45
click at [297, 353] on input "d. Lessons Reports provide input to the End Project Report about improvements f…" at bounding box center [297, 348] width 0 height 9
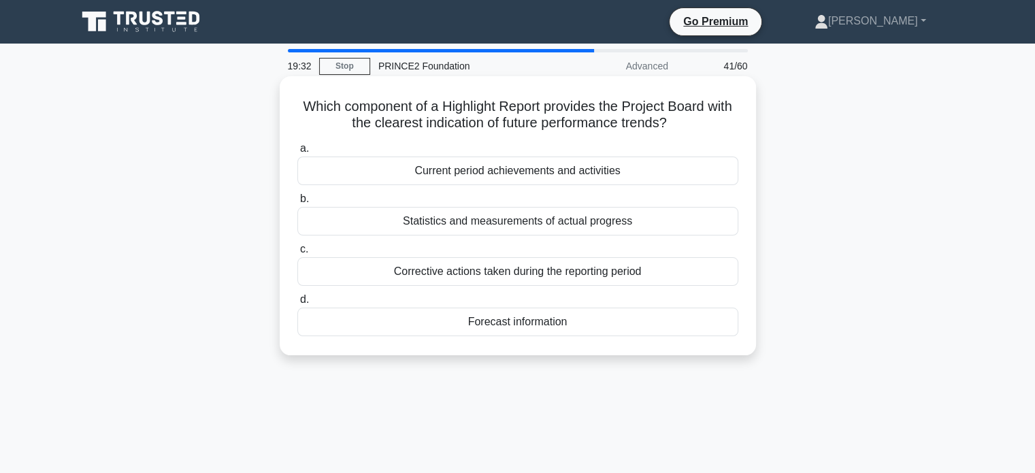
click at [532, 227] on div "Statistics and measurements of actual progress" at bounding box center [517, 221] width 441 height 29
click at [297, 203] on input "b. Statistics and measurements of actual progress" at bounding box center [297, 199] width 0 height 9
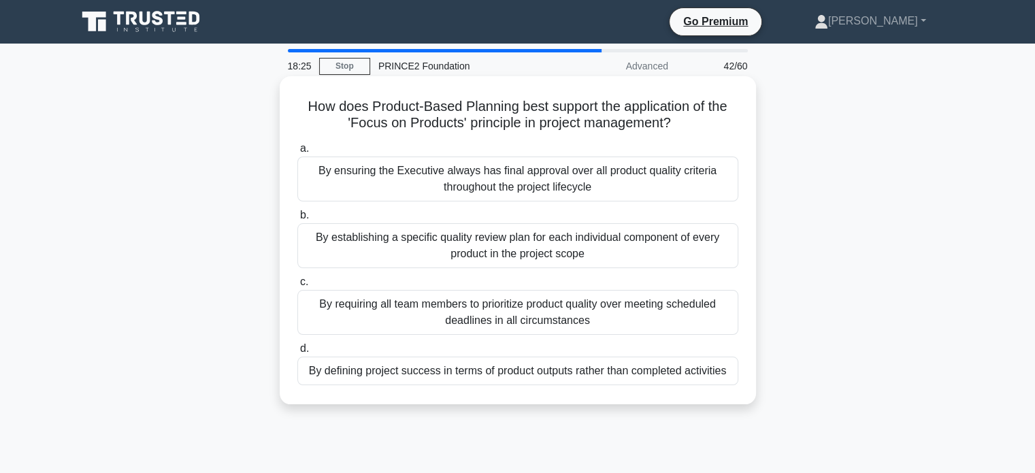
click at [441, 378] on div "By defining project success in terms of product outputs rather than completed a…" at bounding box center [517, 371] width 441 height 29
click at [297, 353] on input "d. By defining project success in terms of product outputs rather than complete…" at bounding box center [297, 348] width 0 height 9
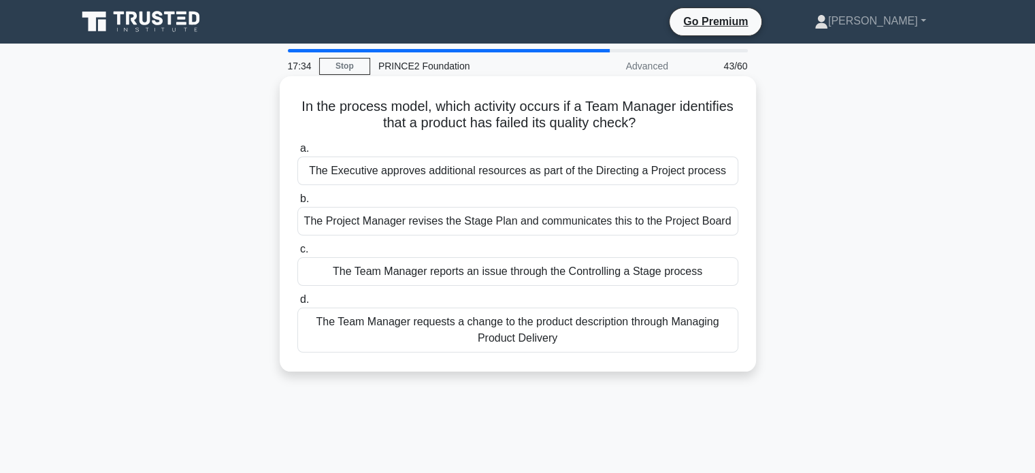
click at [489, 222] on div "The Project Manager revises the Stage Plan and communicates this to the Project…" at bounding box center [517, 221] width 441 height 29
click at [297, 203] on input "b. The Project Manager revises the Stage Plan and communicates this to the Proj…" at bounding box center [297, 199] width 0 height 9
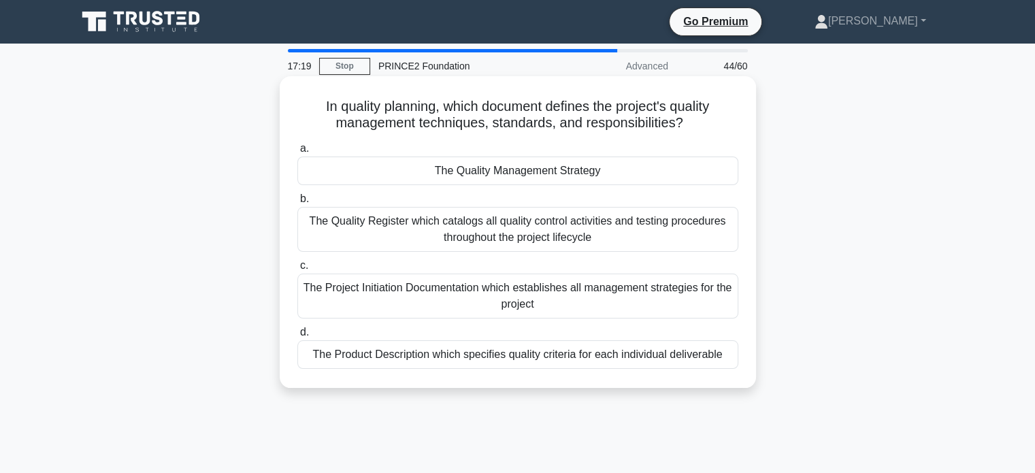
click at [521, 175] on div "The Quality Management Strategy" at bounding box center [517, 171] width 441 height 29
click at [297, 153] on input "a. The Quality Management Strategy" at bounding box center [297, 148] width 0 height 9
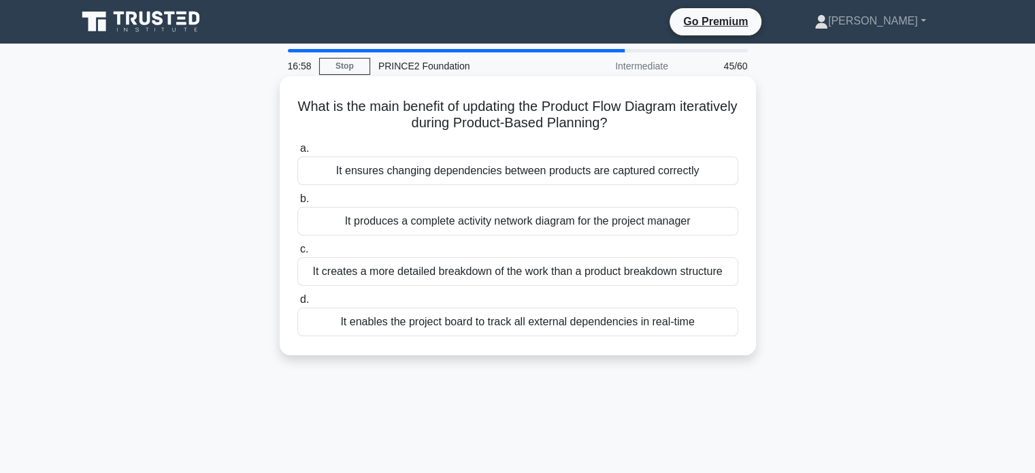
click at [528, 172] on div "It ensures changing dependencies between products are captured correctly" at bounding box center [517, 171] width 441 height 29
click at [297, 153] on input "a. It ensures changing dependencies between products are captured correctly" at bounding box center [297, 148] width 0 height 9
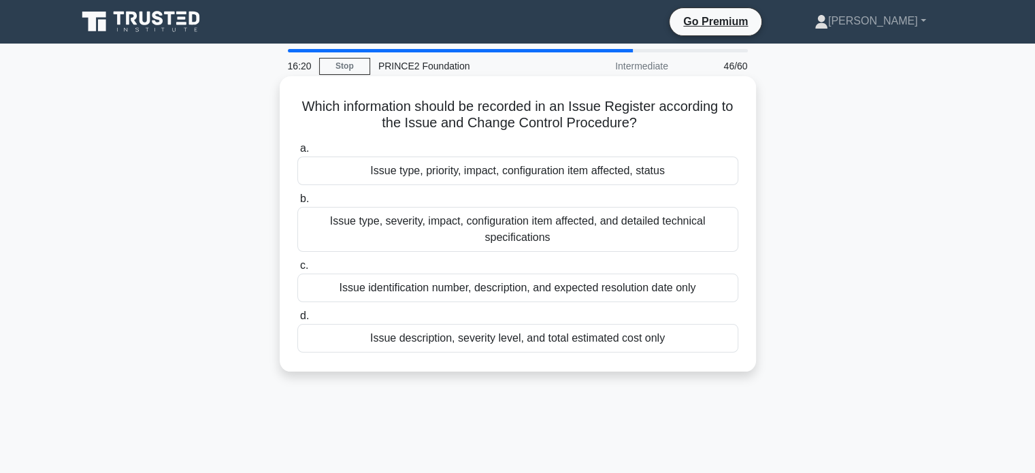
click at [510, 234] on div "Issue type, severity, impact, configuration item affected, and detailed technic…" at bounding box center [517, 229] width 441 height 45
click at [297, 203] on input "b. Issue type, severity, impact, configuration item affected, and detailed tech…" at bounding box center [297, 199] width 0 height 9
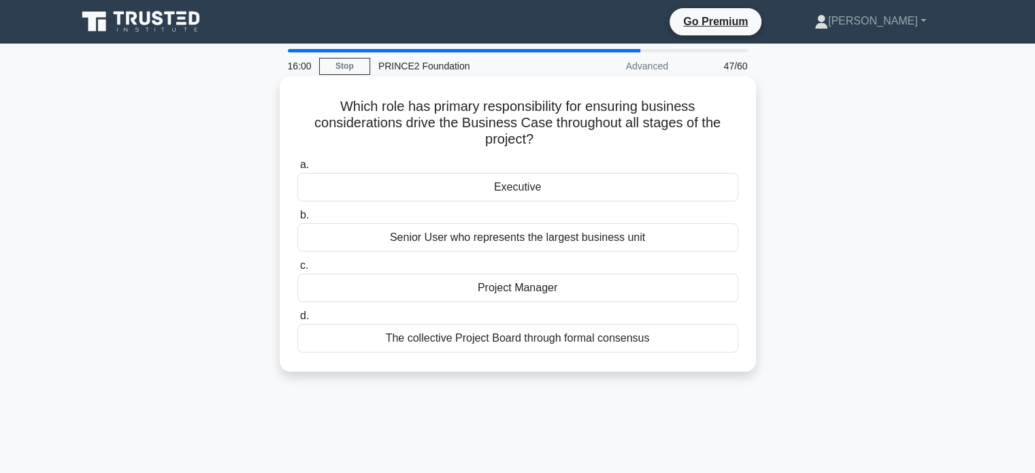
click at [512, 185] on div "Executive" at bounding box center [517, 187] width 441 height 29
click at [297, 169] on input "a. Executive" at bounding box center [297, 165] width 0 height 9
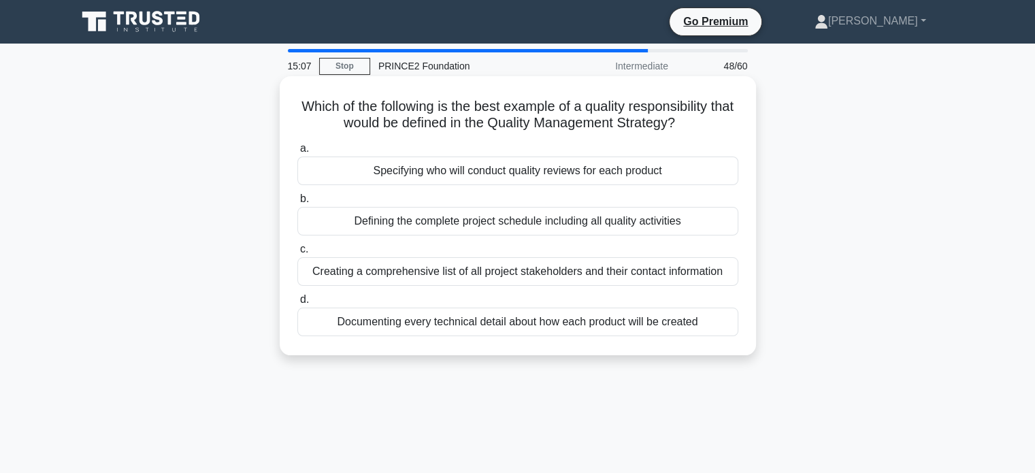
click at [584, 178] on div "Specifying who will conduct quality reviews for each product" at bounding box center [517, 171] width 441 height 29
click at [297, 153] on input "a. Specifying who will conduct quality reviews for each product" at bounding box center [297, 148] width 0 height 9
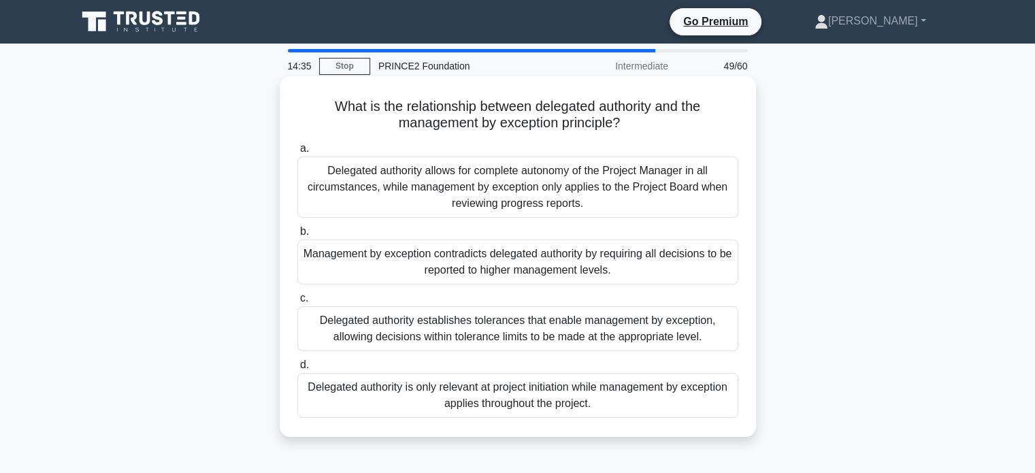
click at [478, 336] on div "Delegated authority establishes tolerances that enable management by exception,…" at bounding box center [517, 328] width 441 height 45
click at [297, 303] on input "c. Delegated authority establishes tolerances that enable management by excepti…" at bounding box center [297, 298] width 0 height 9
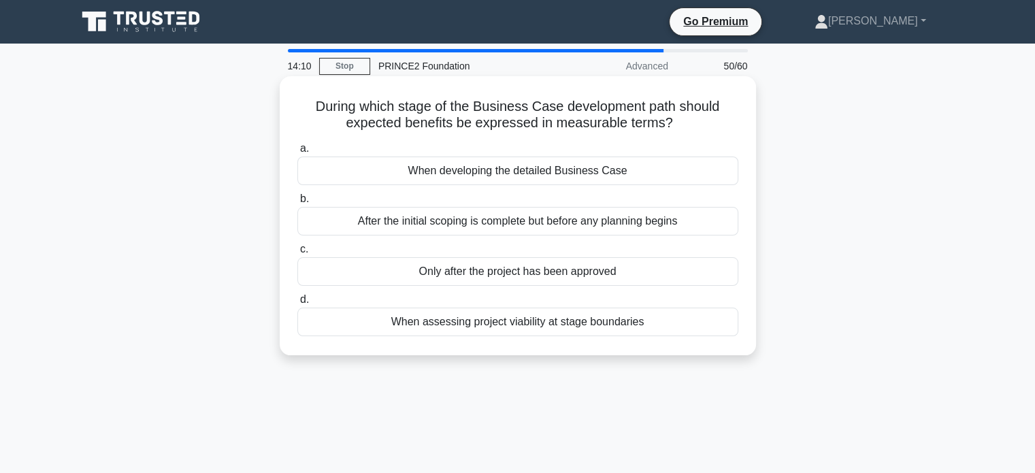
click at [585, 174] on div "When developing the detailed Business Case" at bounding box center [517, 171] width 441 height 29
click at [297, 153] on input "a. When developing the detailed Business Case" at bounding box center [297, 148] width 0 height 9
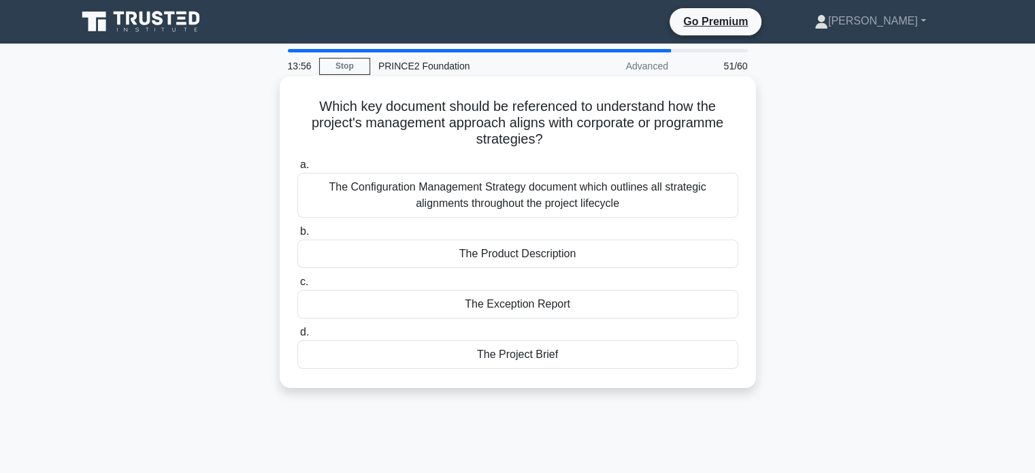
click at [498, 360] on div "The Project Brief" at bounding box center [517, 354] width 441 height 29
click at [297, 337] on input "d. The Project Brief" at bounding box center [297, 332] width 0 height 9
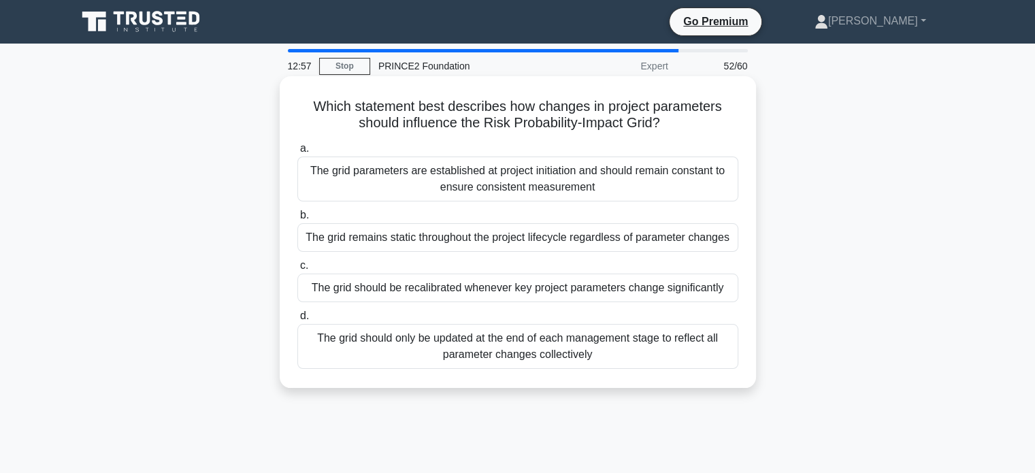
click at [591, 176] on div "The grid parameters are established at project initiation and should remain con…" at bounding box center [517, 179] width 441 height 45
click at [297, 153] on input "a. The grid parameters are established at project initiation and should remain …" at bounding box center [297, 148] width 0 height 9
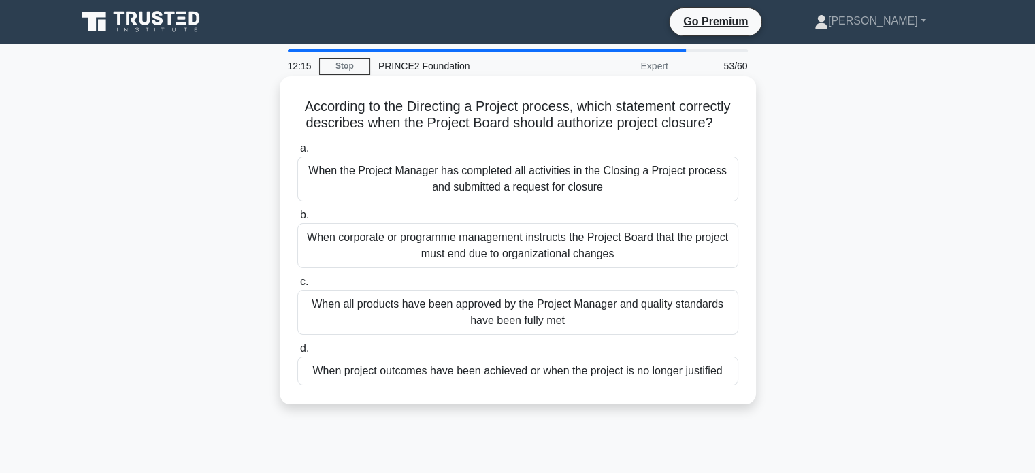
click at [559, 180] on div "When the Project Manager has completed all activities in the Closing a Project …" at bounding box center [517, 179] width 441 height 45
click at [297, 153] on input "a. When the Project Manager has completed all activities in the Closing a Proje…" at bounding box center [297, 148] width 0 height 9
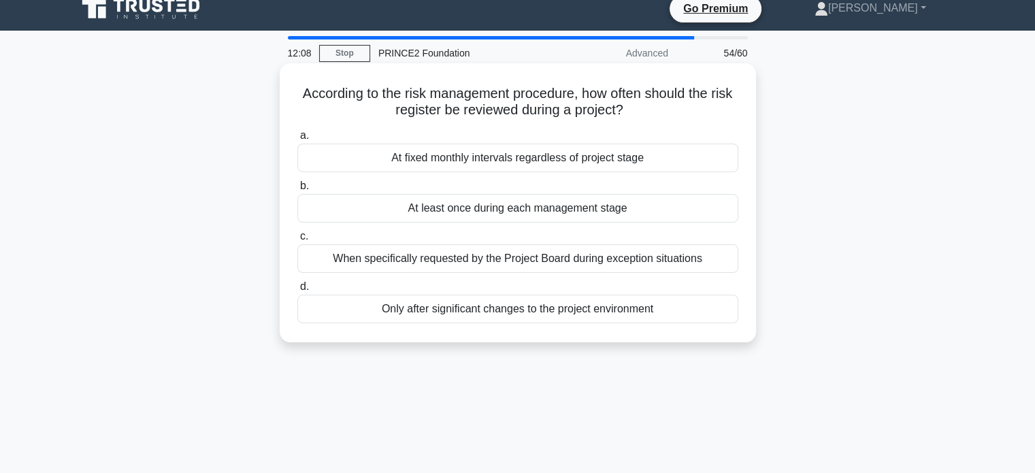
scroll to position [11, 0]
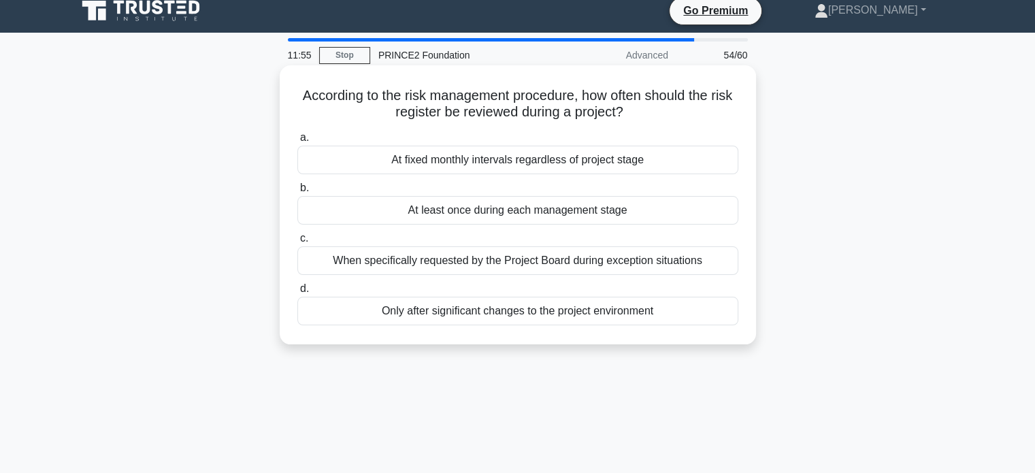
click at [463, 212] on div "At least once during each management stage" at bounding box center [517, 210] width 441 height 29
click at [297, 193] on input "b. At least once during each management stage" at bounding box center [297, 188] width 0 height 9
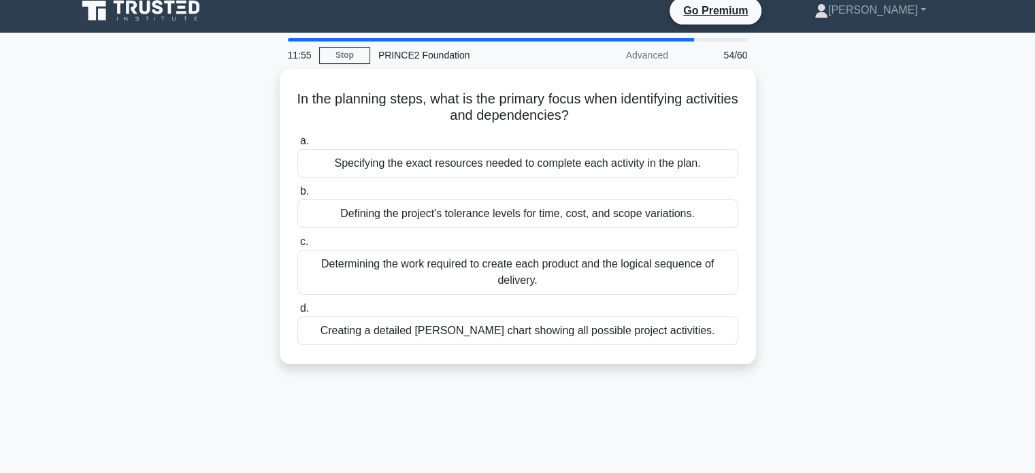
scroll to position [0, 0]
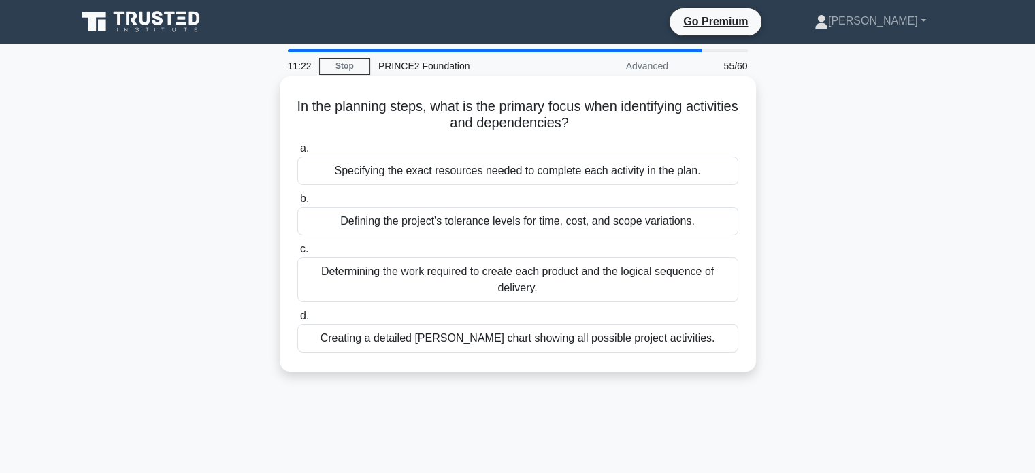
click at [441, 278] on div "Determining the work required to create each product and the logical sequence o…" at bounding box center [517, 279] width 441 height 45
click at [297, 254] on input "c. Determining the work required to create each product and the logical sequenc…" at bounding box center [297, 249] width 0 height 9
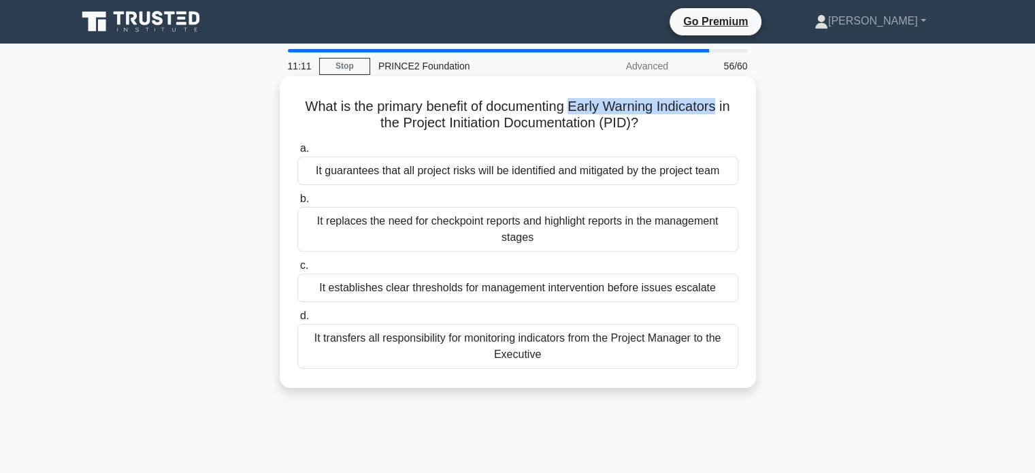
drag, startPoint x: 574, startPoint y: 105, endPoint x: 721, endPoint y: 94, distance: 147.4
click at [721, 94] on div "What is the primary benefit of documenting Early Warning Indicators in the Proj…" at bounding box center [517, 232] width 465 height 301
copy h5 "Early Warning Indicators"
click at [509, 174] on div "It guarantees that all project risks will be identified and mitigated by the pr…" at bounding box center [517, 171] width 441 height 29
click at [297, 153] on input "a. It guarantees that all project risks will be identified and mitigated by the…" at bounding box center [297, 148] width 0 height 9
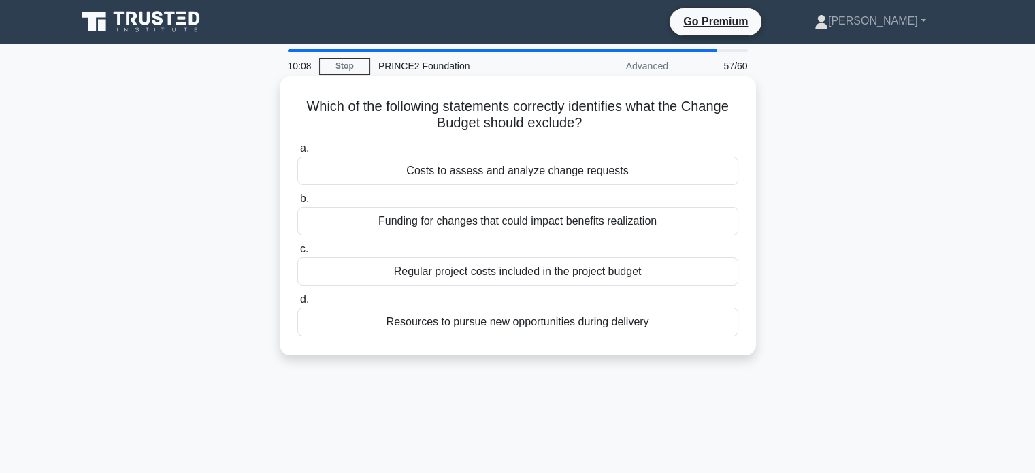
click at [489, 273] on div "Regular project costs included in the project budget" at bounding box center [517, 271] width 441 height 29
click at [297, 254] on input "c. Regular project costs included in the project budget" at bounding box center [297, 249] width 0 height 9
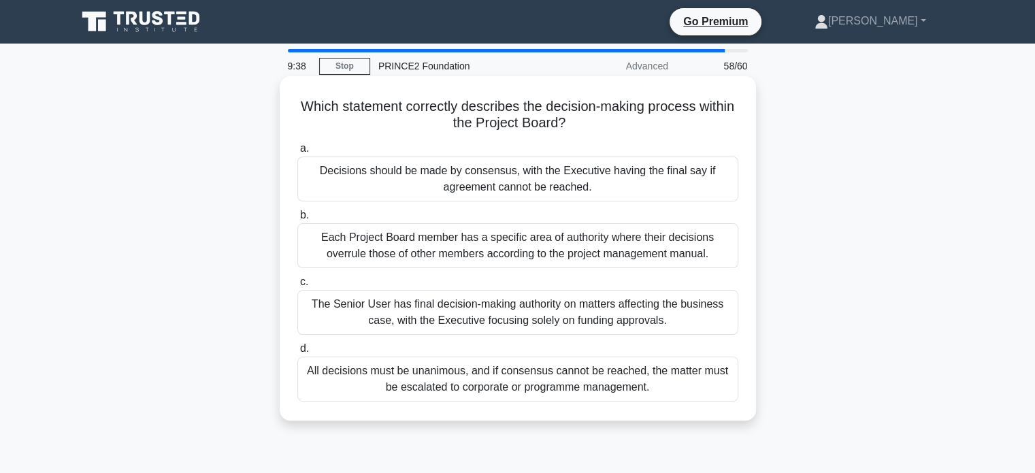
click at [504, 180] on div "Decisions should be made by consensus, with the Executive having the final say …" at bounding box center [517, 179] width 441 height 45
click at [297, 153] on input "a. Decisions should be made by consensus, with the Executive having the final s…" at bounding box center [297, 148] width 0 height 9
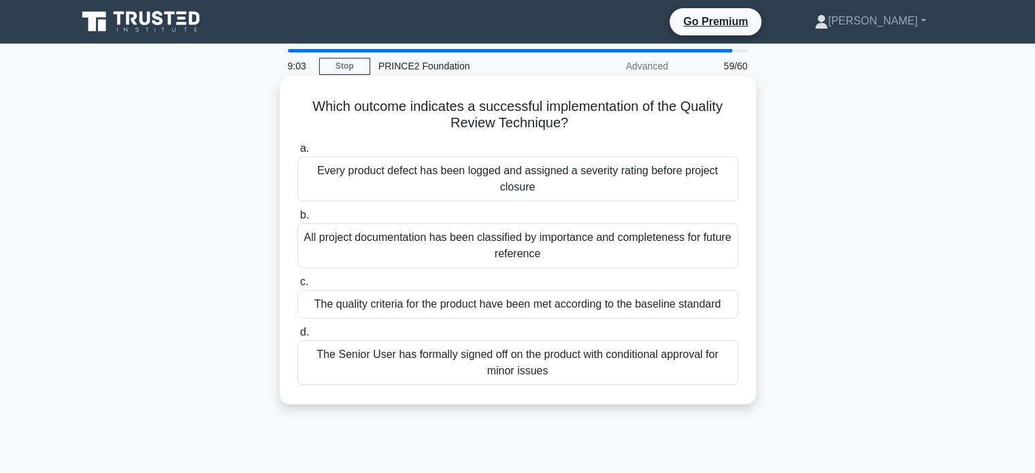
click at [406, 310] on div "The quality criteria for the product have been met according to the baseline st…" at bounding box center [517, 304] width 441 height 29
click at [297, 286] on input "c. The quality criteria for the product have been met according to the baseline…" at bounding box center [297, 282] width 0 height 9
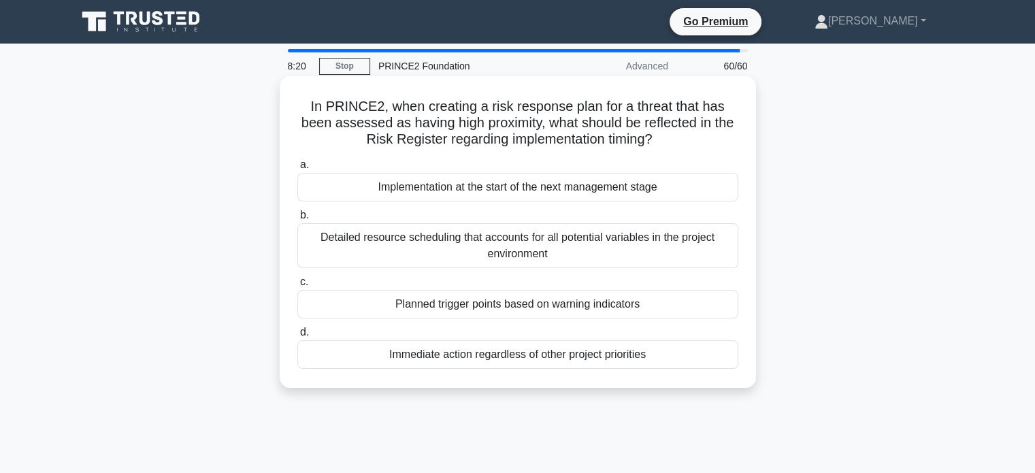
click at [492, 306] on div "Planned trigger points based on warning indicators" at bounding box center [517, 304] width 441 height 29
click at [297, 286] on input "c. Planned trigger points based on warning indicators" at bounding box center [297, 282] width 0 height 9
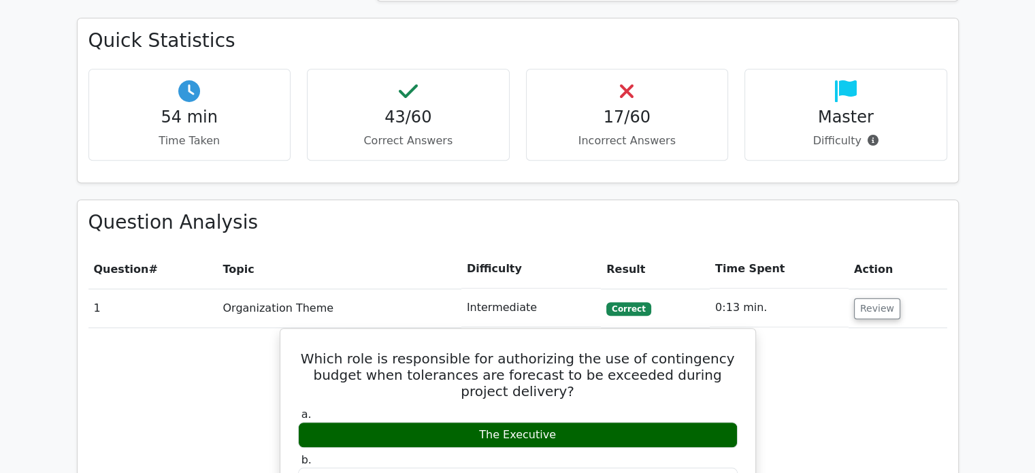
scroll to position [1004, 0]
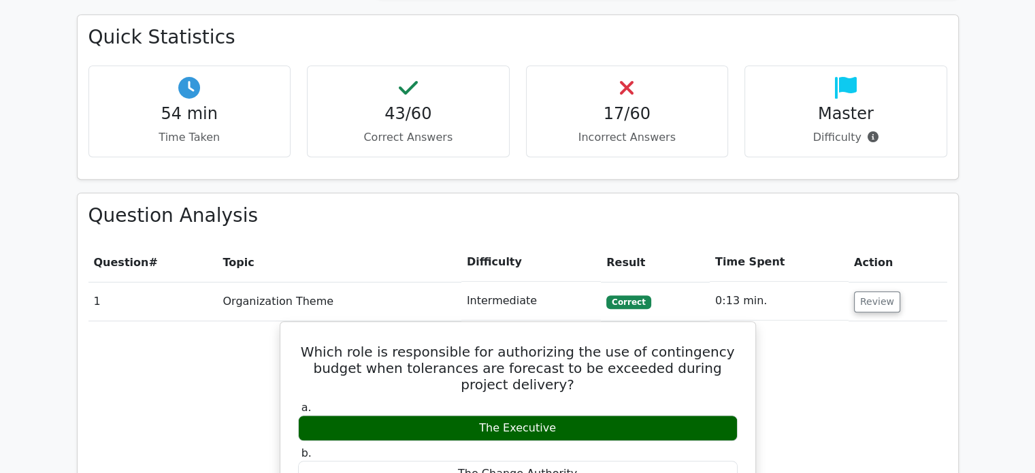
click at [800, 282] on td "0:13 min." at bounding box center [779, 301] width 139 height 39
drag, startPoint x: 261, startPoint y: 254, endPoint x: 637, endPoint y: 257, distance: 376.3
click at [637, 282] on tr "1 Organization Theme Intermediate [GEOGRAPHIC_DATA] 0:13 min. Review" at bounding box center [517, 301] width 859 height 39
click at [637, 295] on span "Correct" at bounding box center [628, 302] width 44 height 14
click at [854, 291] on button "Review" at bounding box center [877, 301] width 46 height 21
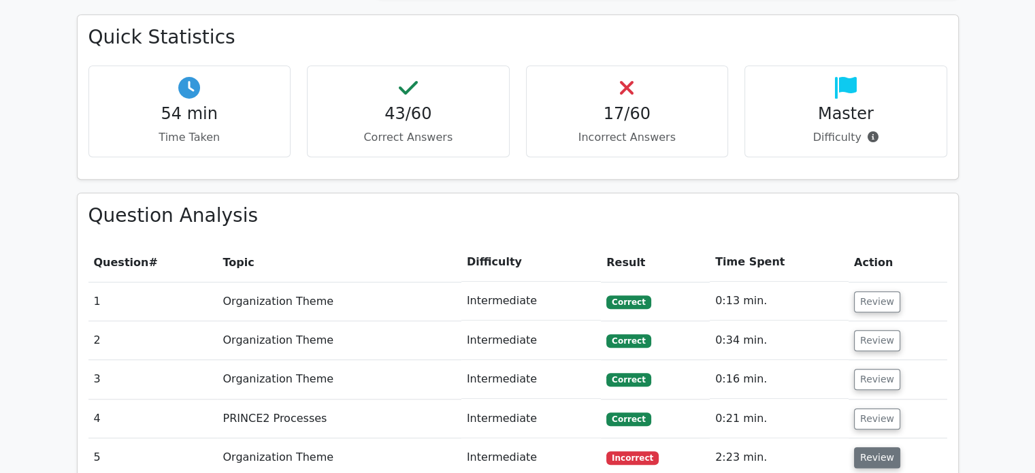
click at [878, 447] on button "Review" at bounding box center [877, 457] width 46 height 21
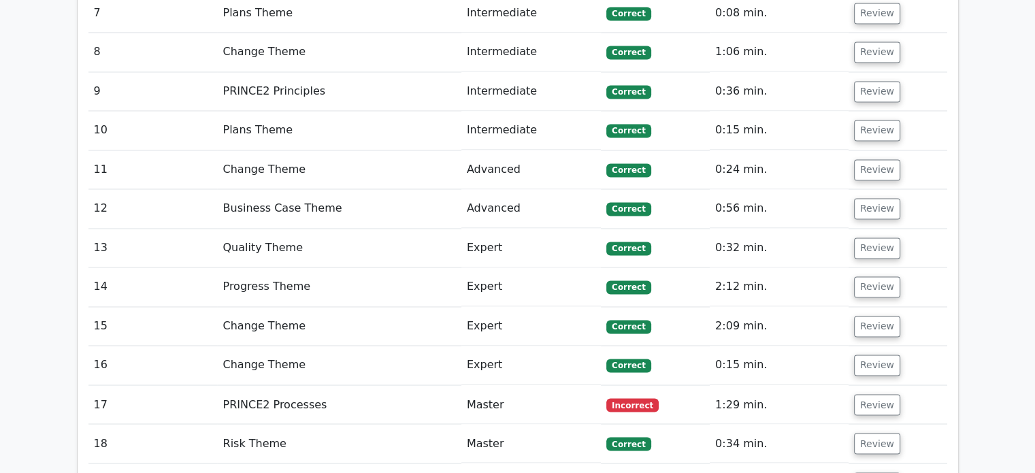
scroll to position [2209, 0]
click at [875, 395] on button "Review" at bounding box center [877, 405] width 46 height 21
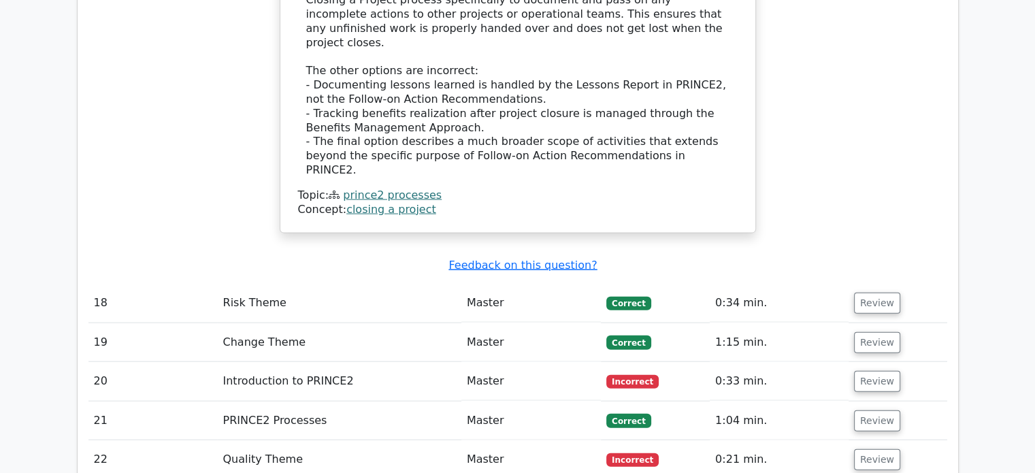
scroll to position [2991, 0]
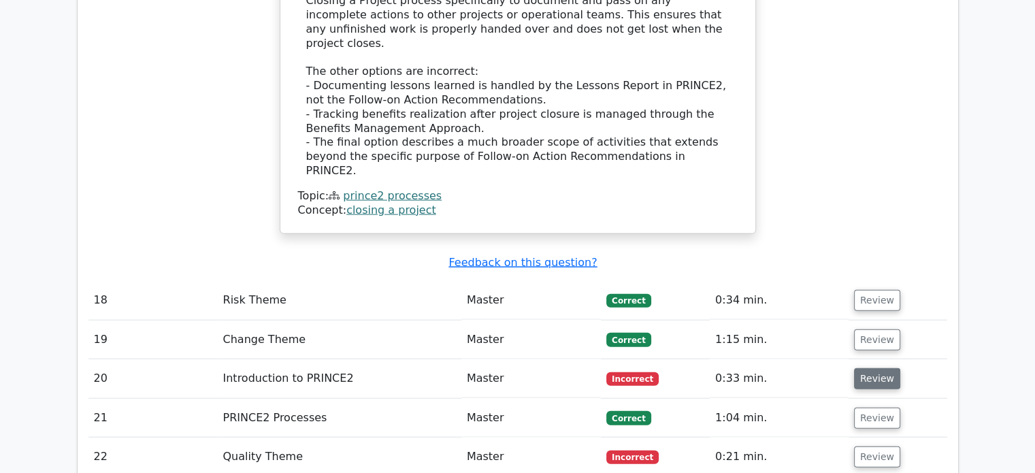
click at [881, 368] on button "Review" at bounding box center [877, 378] width 46 height 21
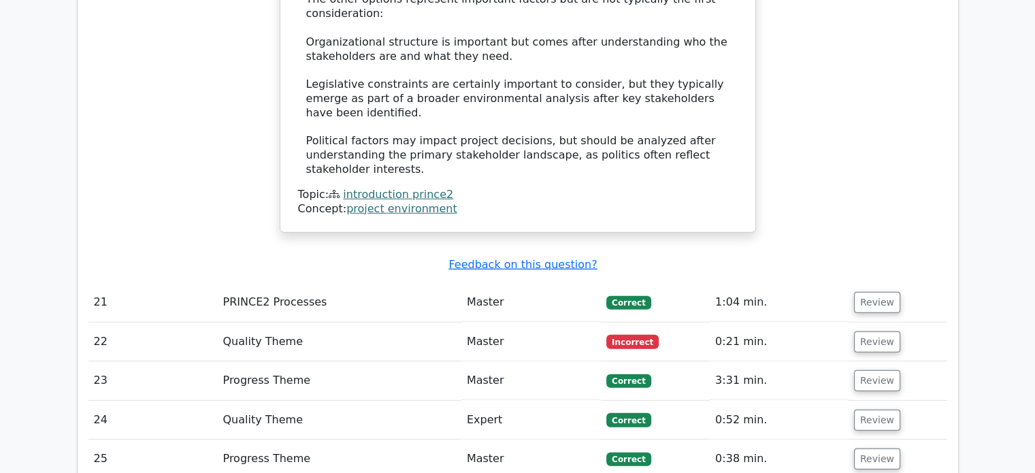
scroll to position [3848, 0]
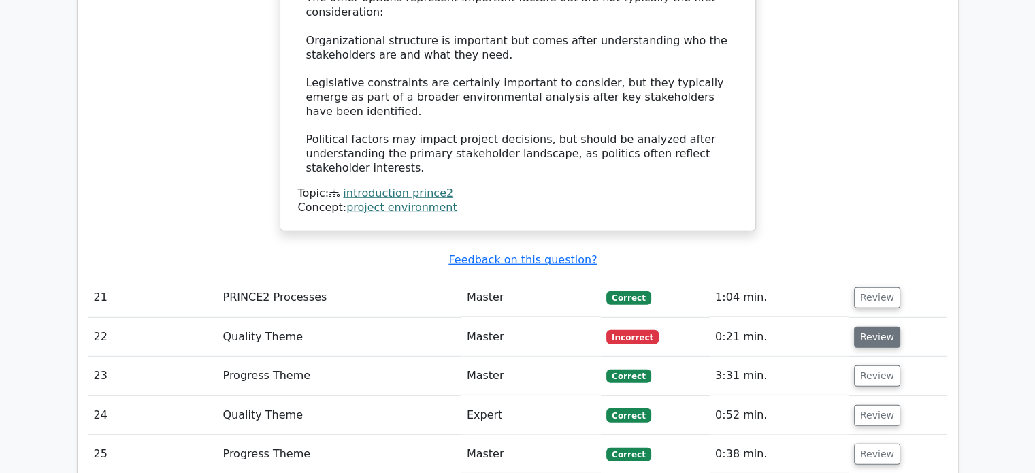
click at [887, 327] on button "Review" at bounding box center [877, 337] width 46 height 21
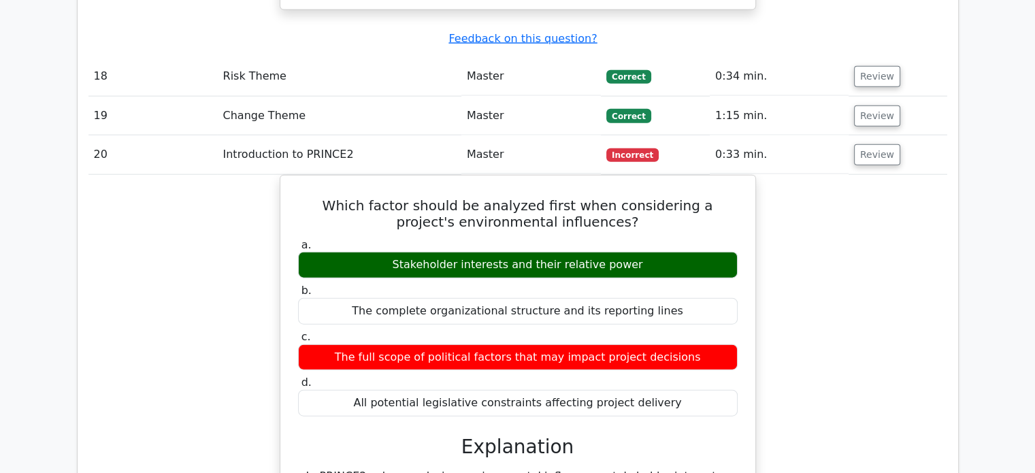
scroll to position [3163, 0]
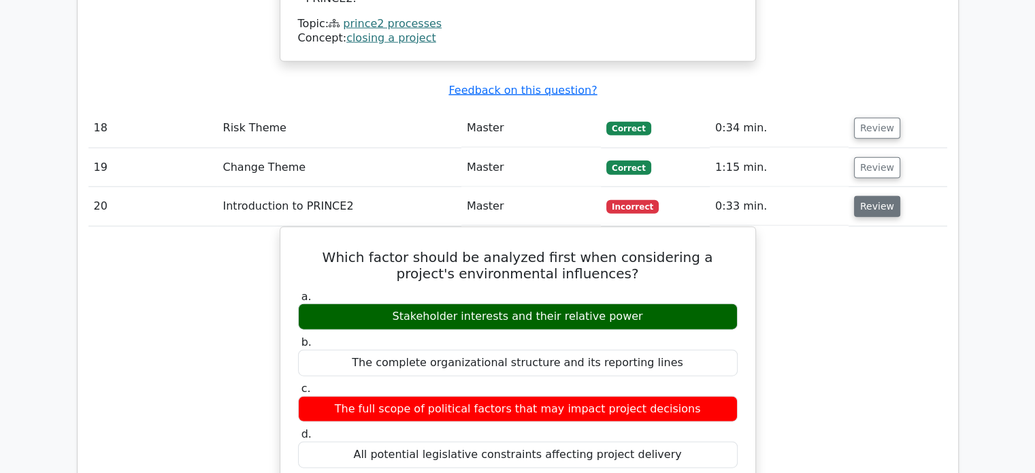
click at [883, 196] on button "Review" at bounding box center [877, 206] width 46 height 21
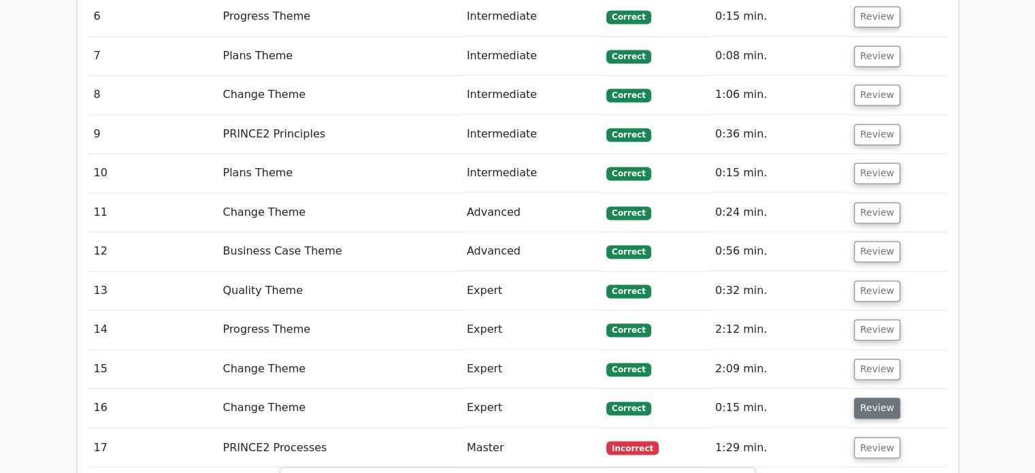
scroll to position [2166, 0]
click at [866, 438] on button "Review" at bounding box center [877, 448] width 46 height 21
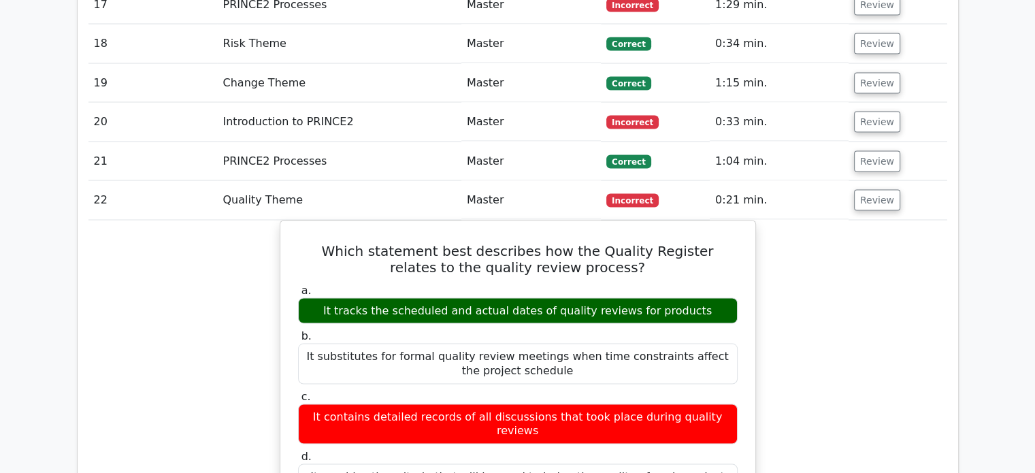
scroll to position [2610, 0]
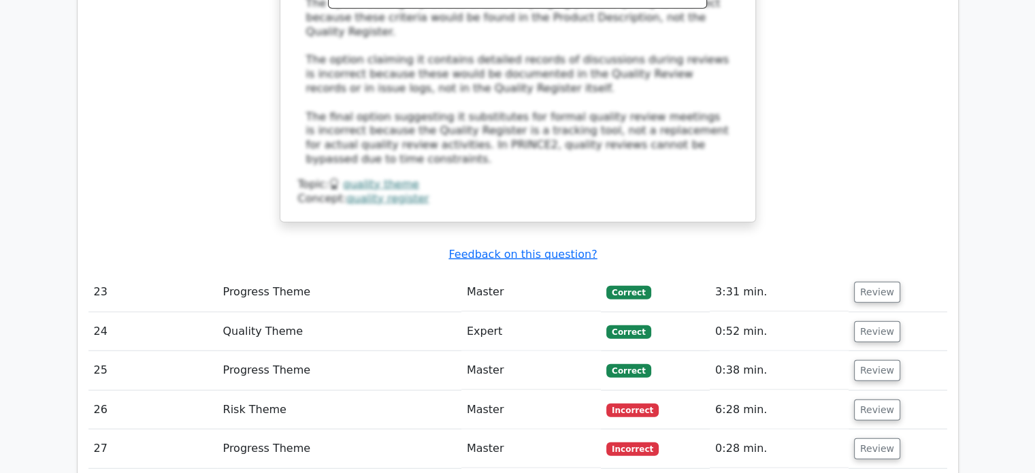
scroll to position [3295, 0]
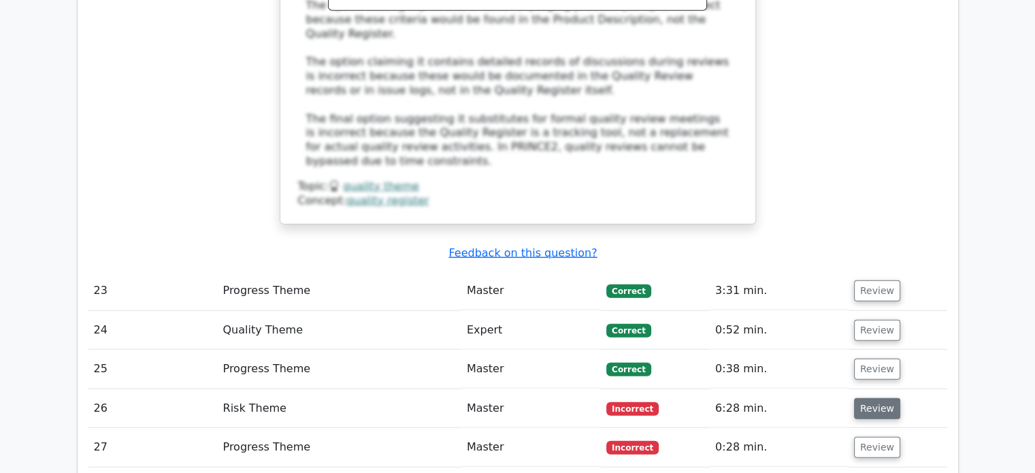
click at [868, 398] on button "Review" at bounding box center [877, 408] width 46 height 21
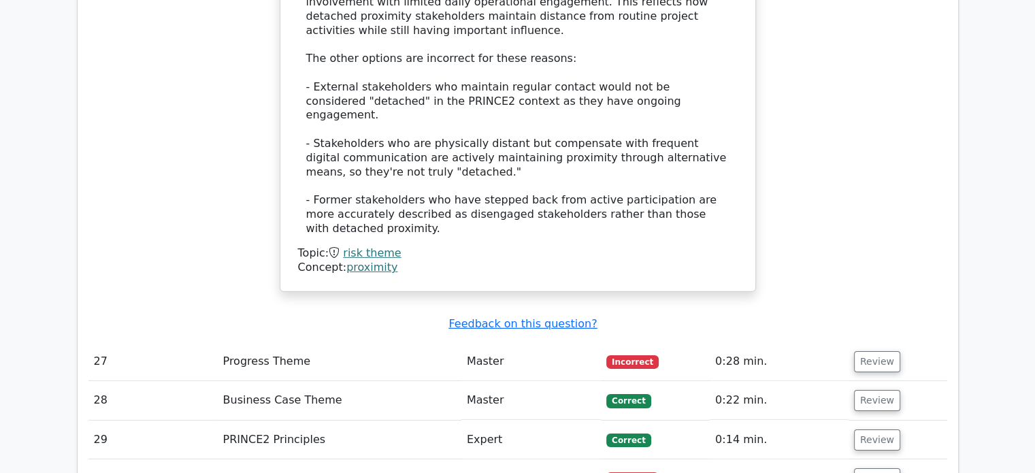
scroll to position [4192, 0]
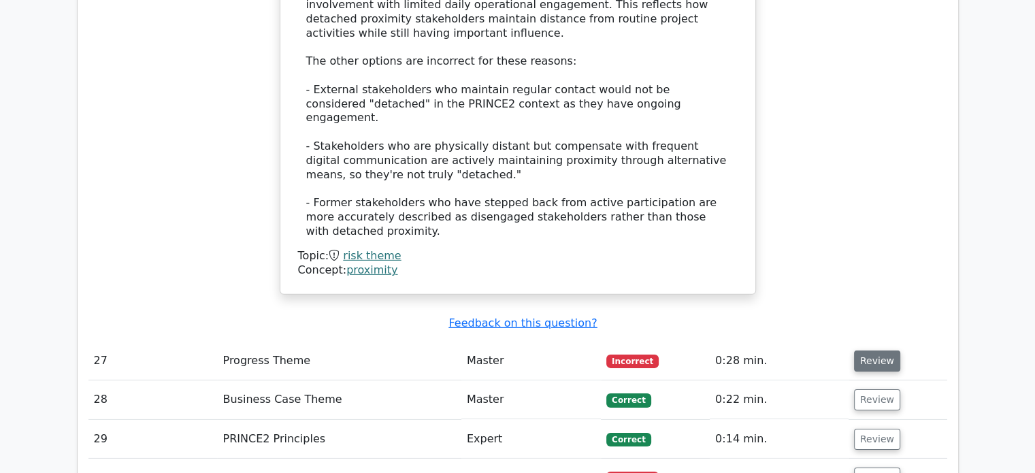
click at [874, 350] on button "Review" at bounding box center [877, 360] width 46 height 21
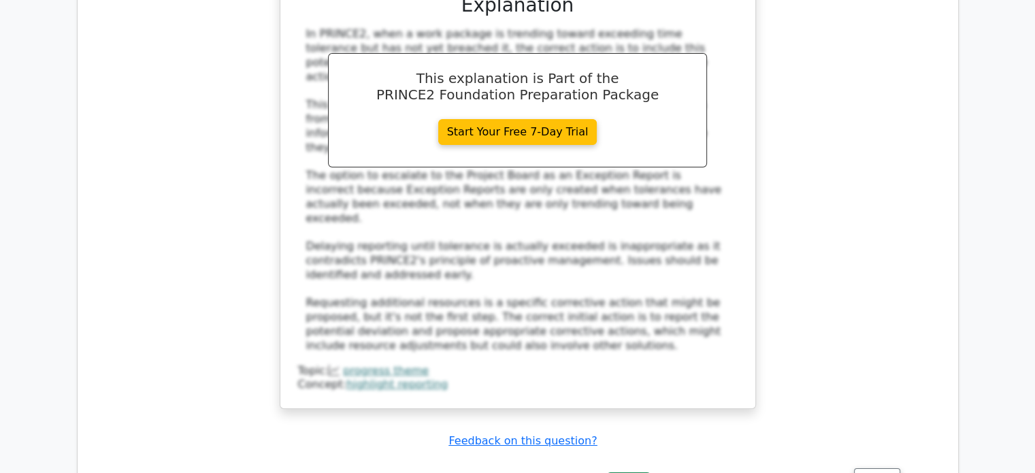
scroll to position [4858, 0]
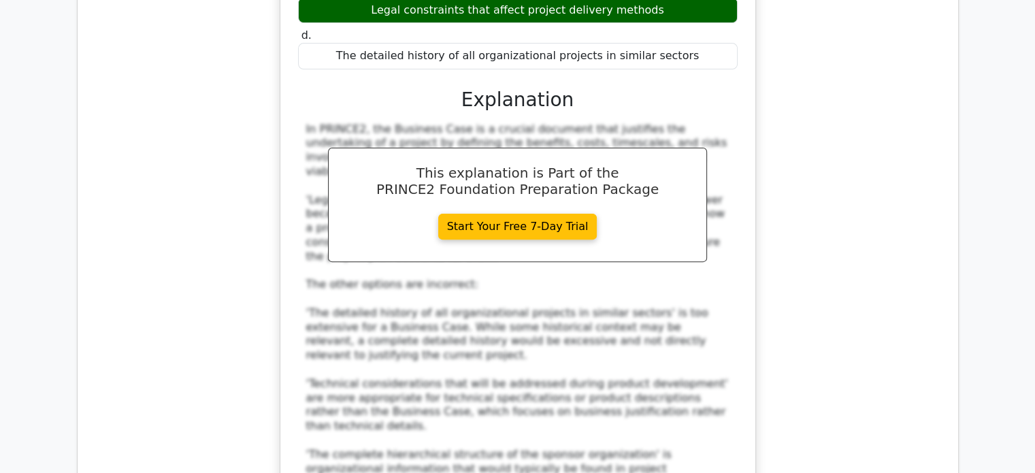
scroll to position [5713, 0]
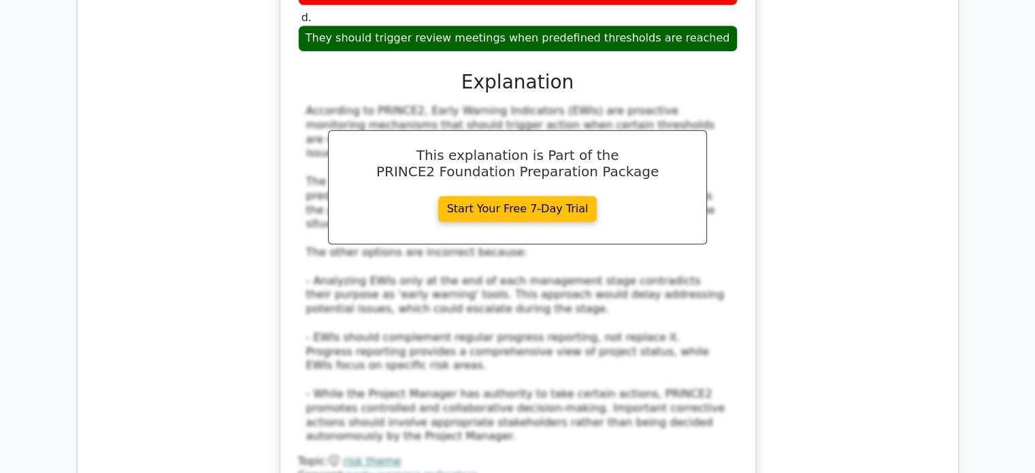
scroll to position [6494, 0]
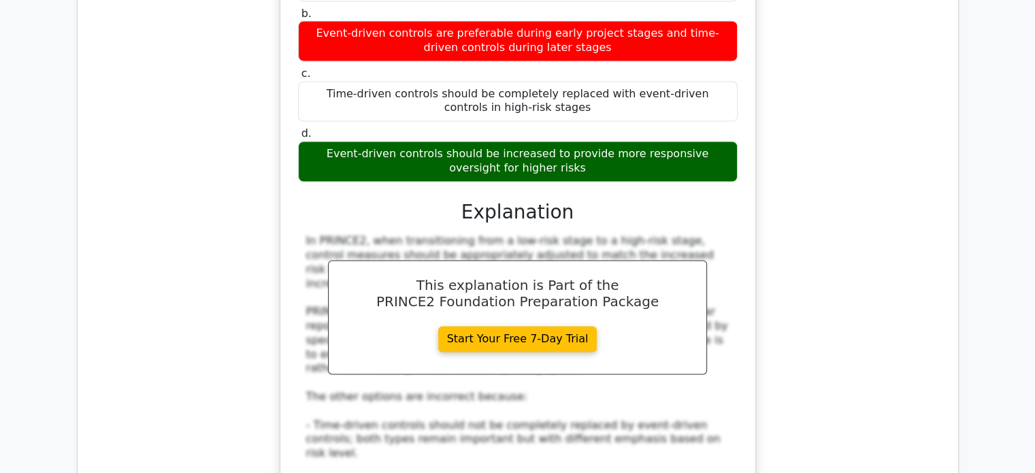
scroll to position [7412, 0]
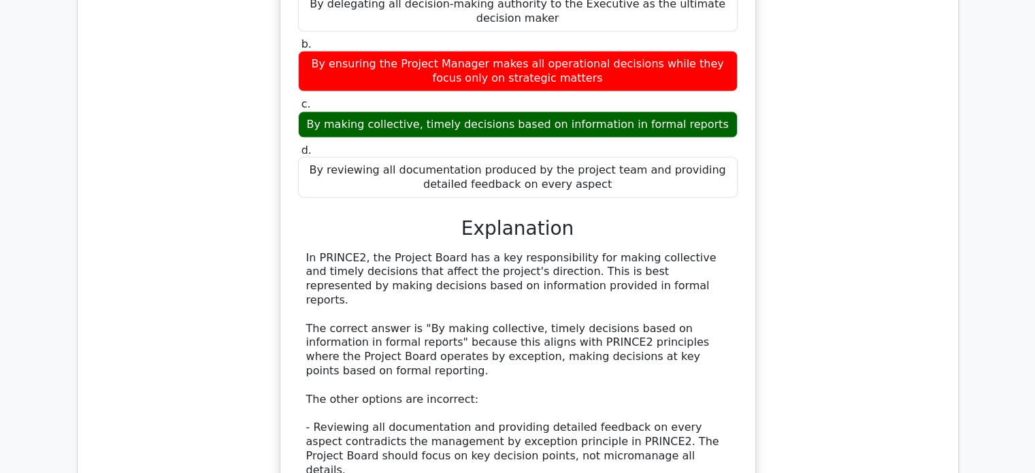
scroll to position [8171, 0]
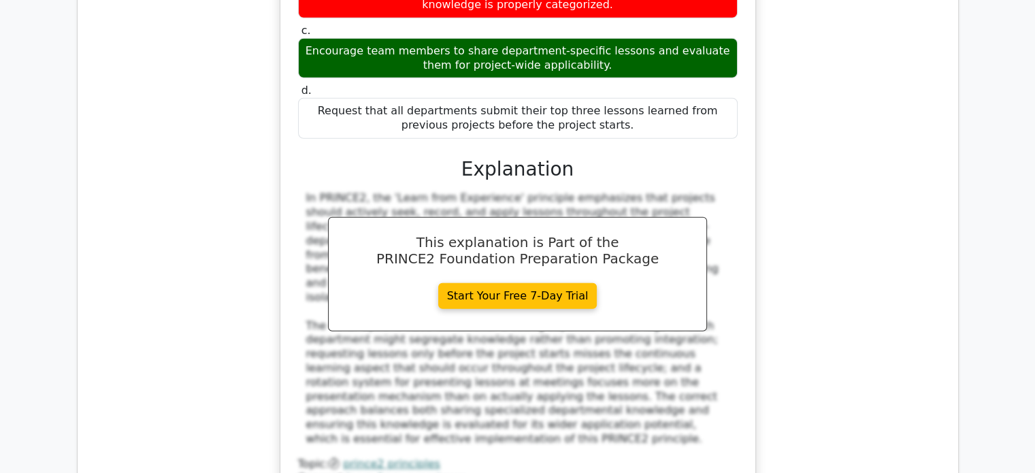
scroll to position [9030, 0]
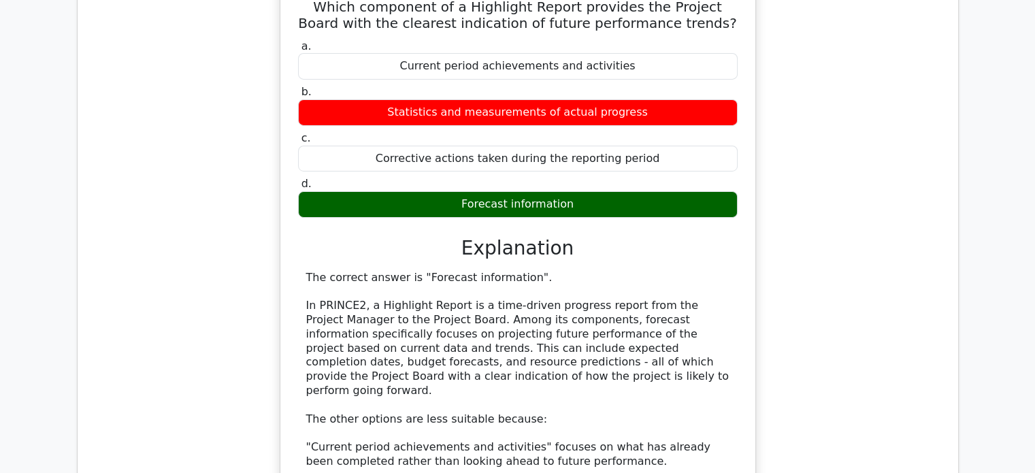
scroll to position [9801, 0]
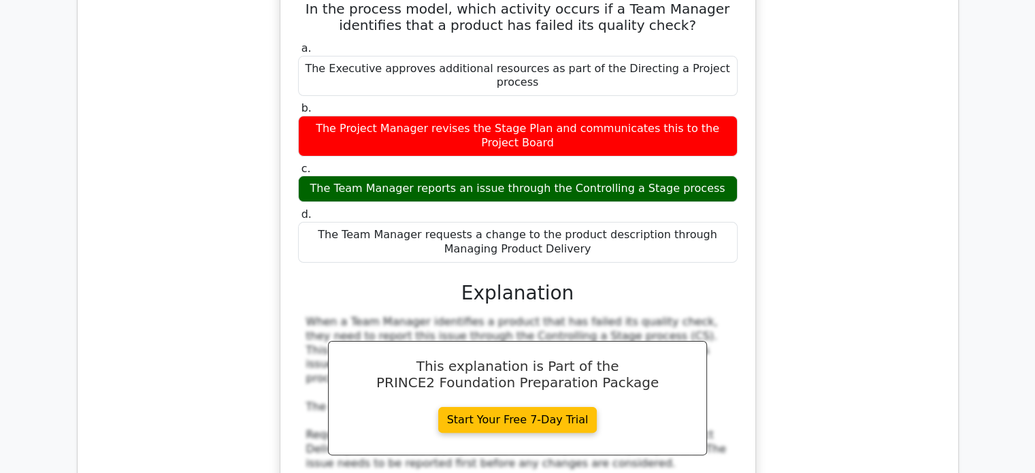
scroll to position [10590, 0]
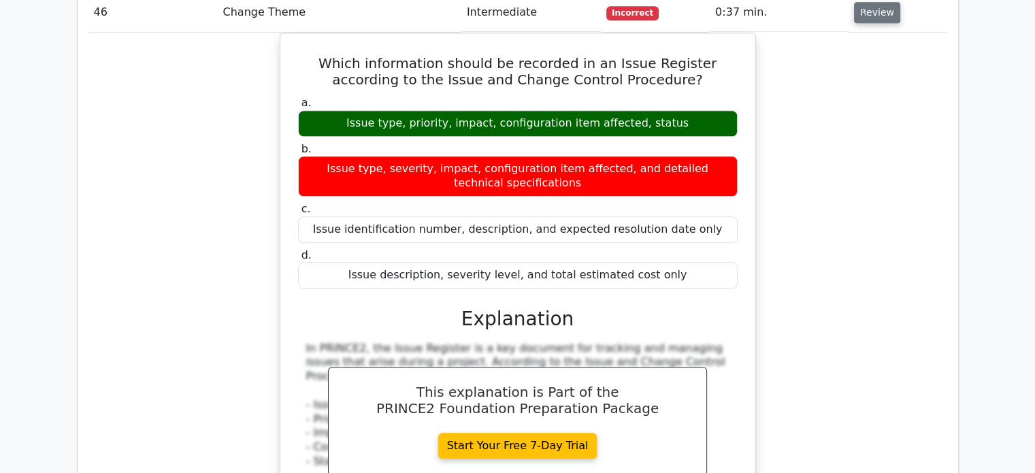
scroll to position [11558, 0]
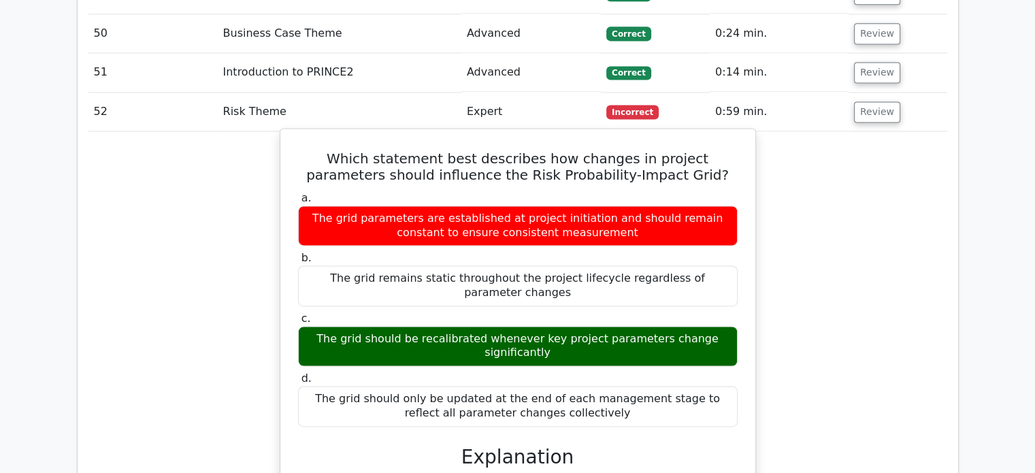
scroll to position [12267, 0]
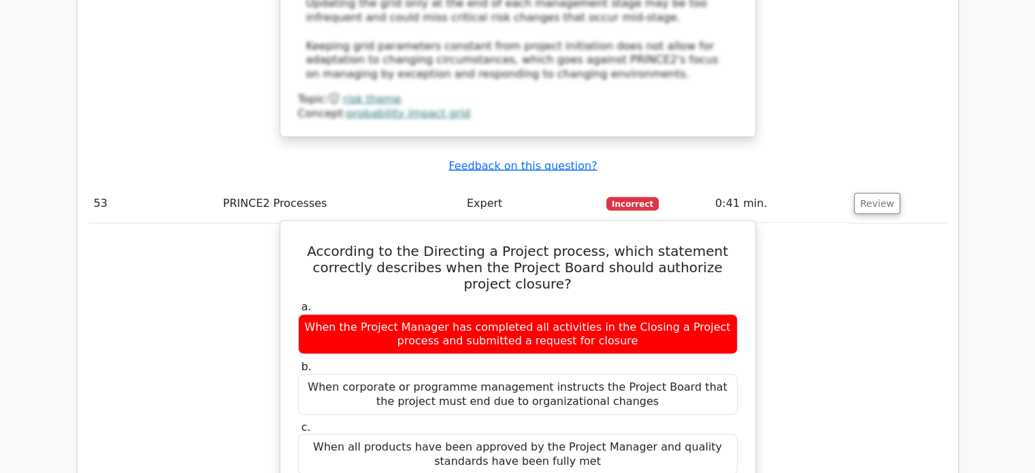
scroll to position [13068, 0]
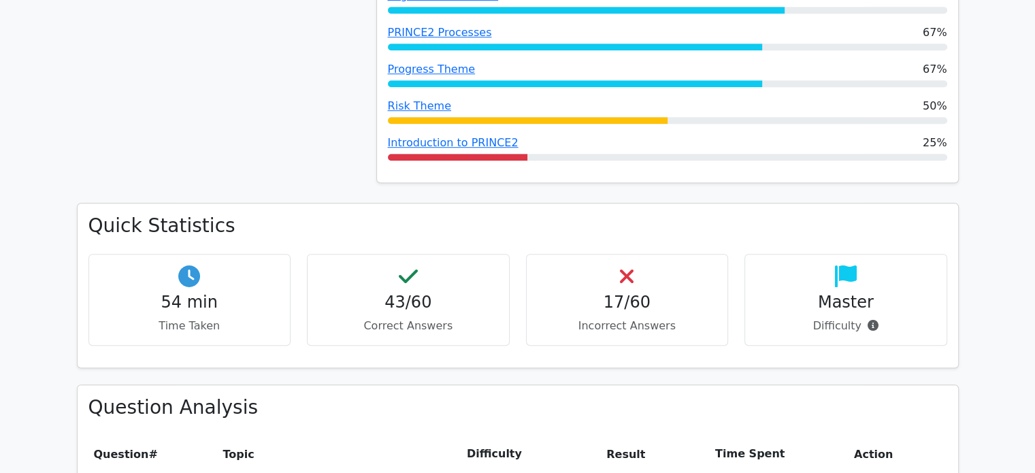
scroll to position [0, 0]
